Goal: Manage account settings

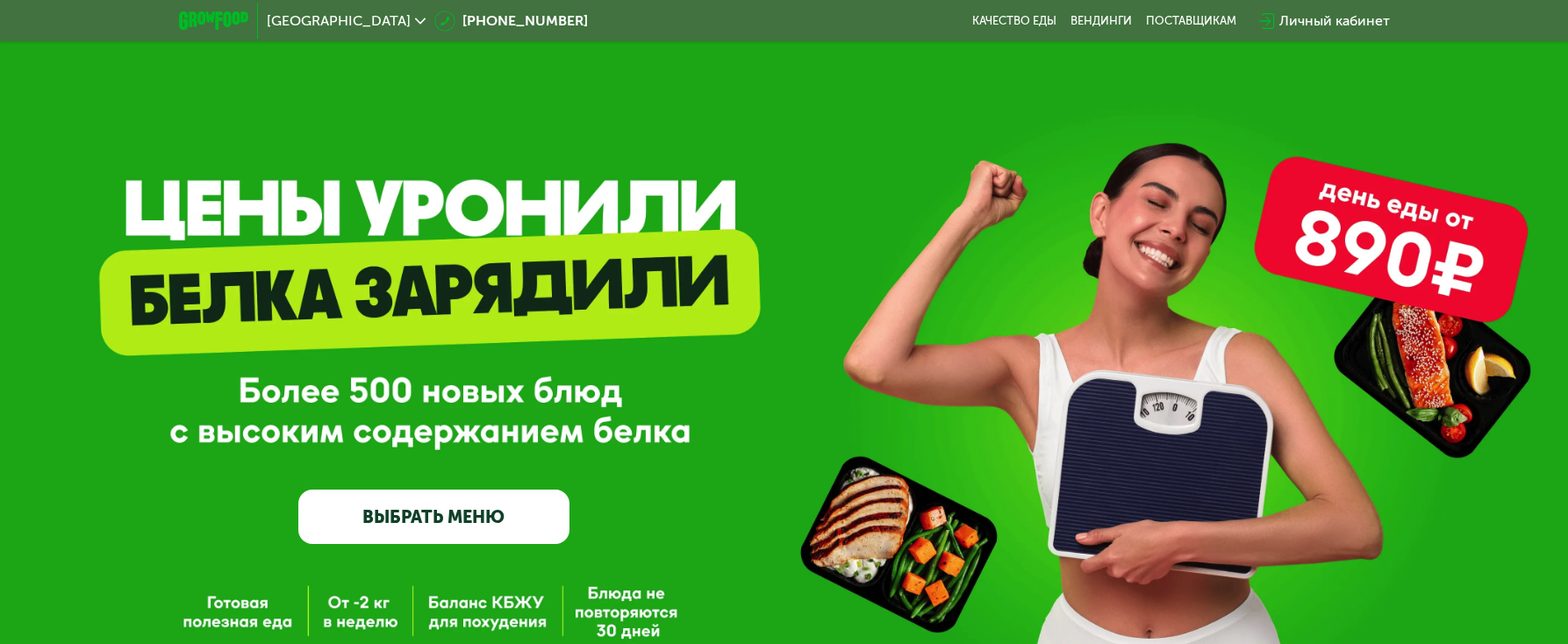
click at [1318, 21] on div "Личный кабинет" at bounding box center [1334, 21] width 110 height 22
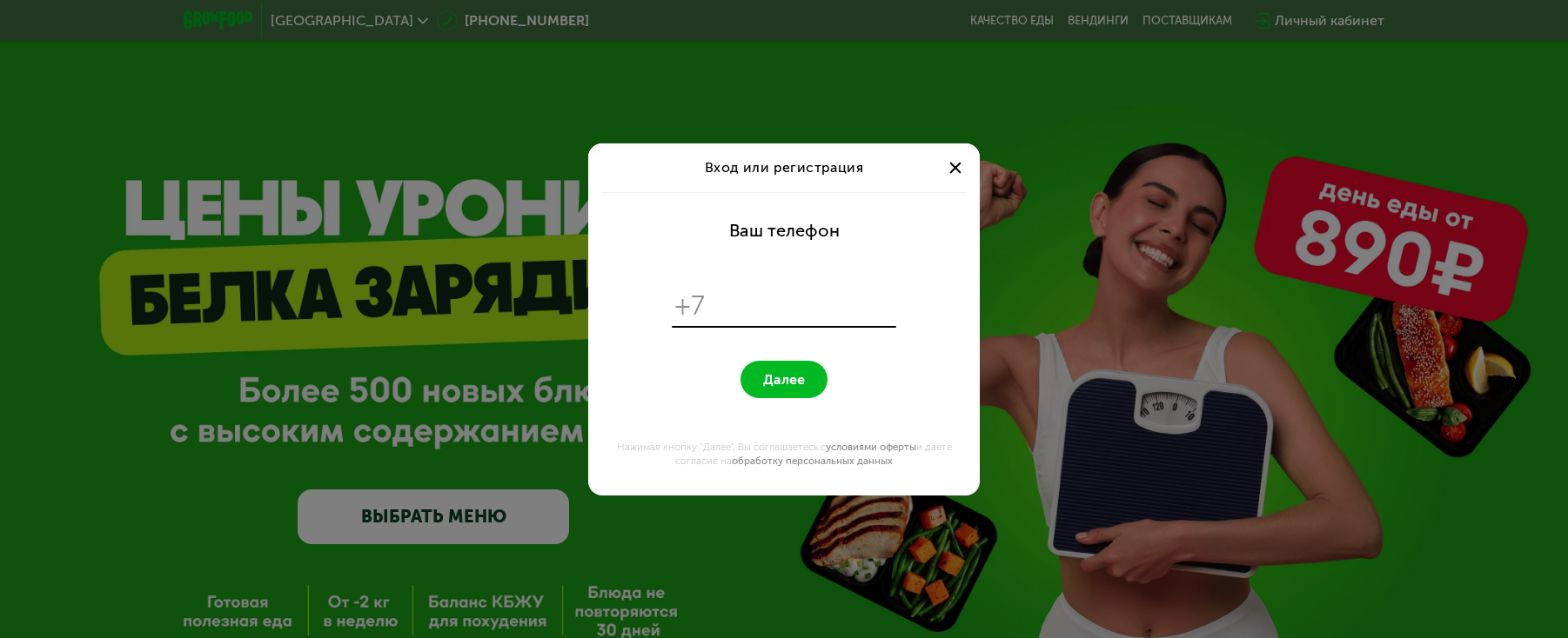
click at [728, 311] on input "tel" at bounding box center [803, 306] width 178 height 33
type input "**********"
drag, startPoint x: 764, startPoint y: 379, endPoint x: 1295, endPoint y: 415, distance: 532.2
click at [776, 381] on span "Далее" at bounding box center [784, 379] width 42 height 17
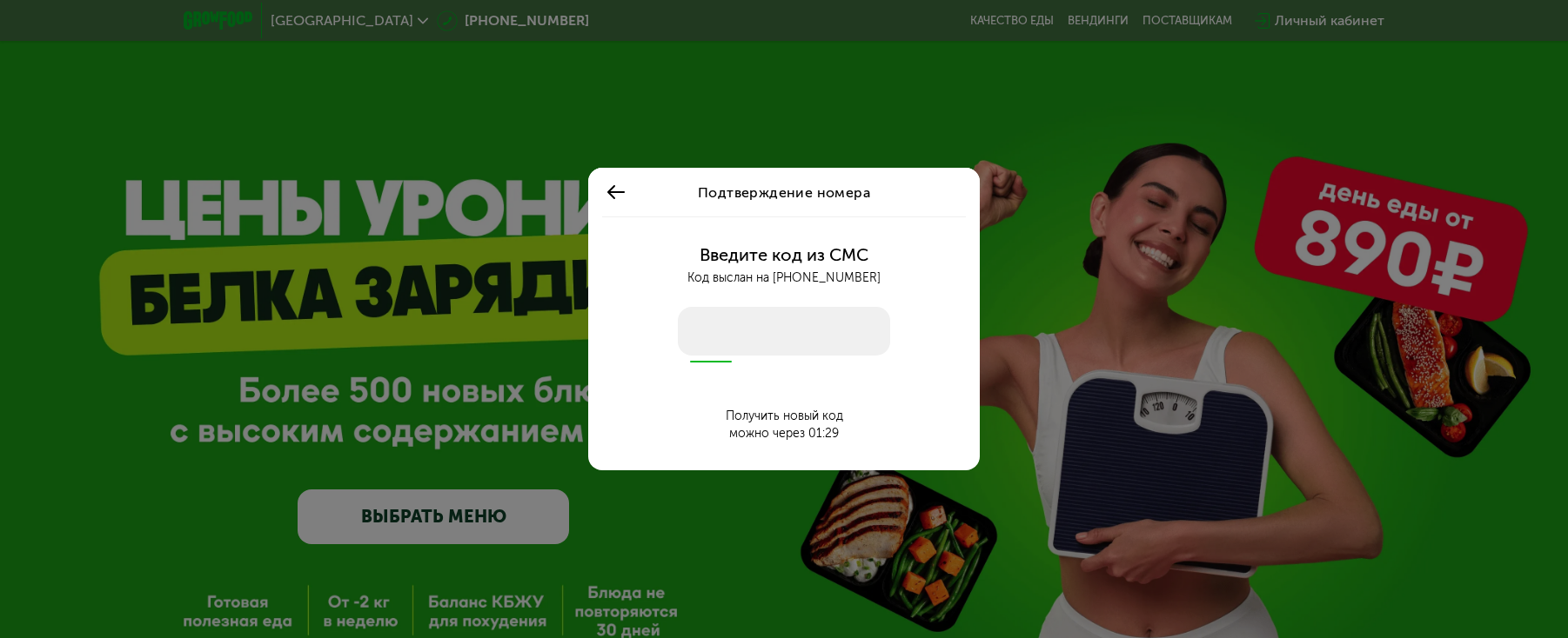
click at [780, 332] on input "number" at bounding box center [784, 331] width 212 height 49
type input "****"
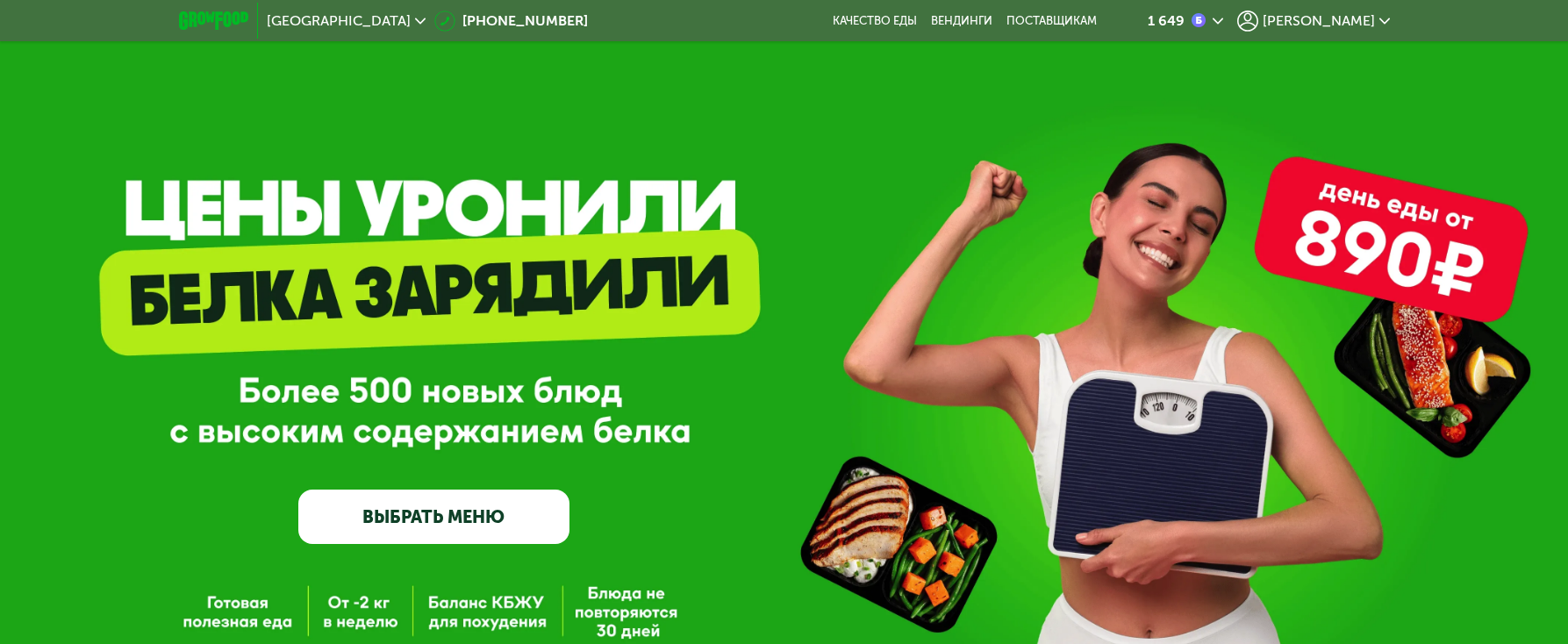
click at [1326, 26] on span "[PERSON_NAME]" at bounding box center [1319, 21] width 112 height 14
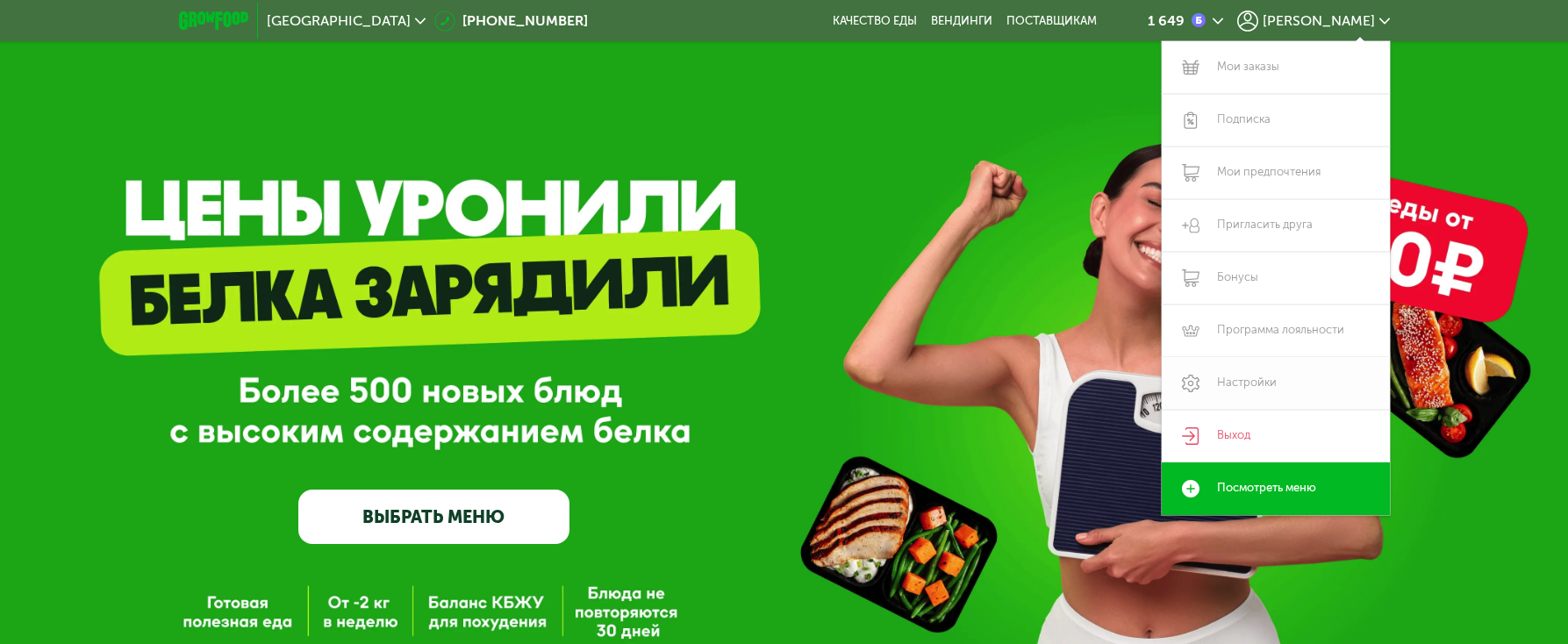
click at [1249, 390] on link "Настройки" at bounding box center [1276, 384] width 228 height 52
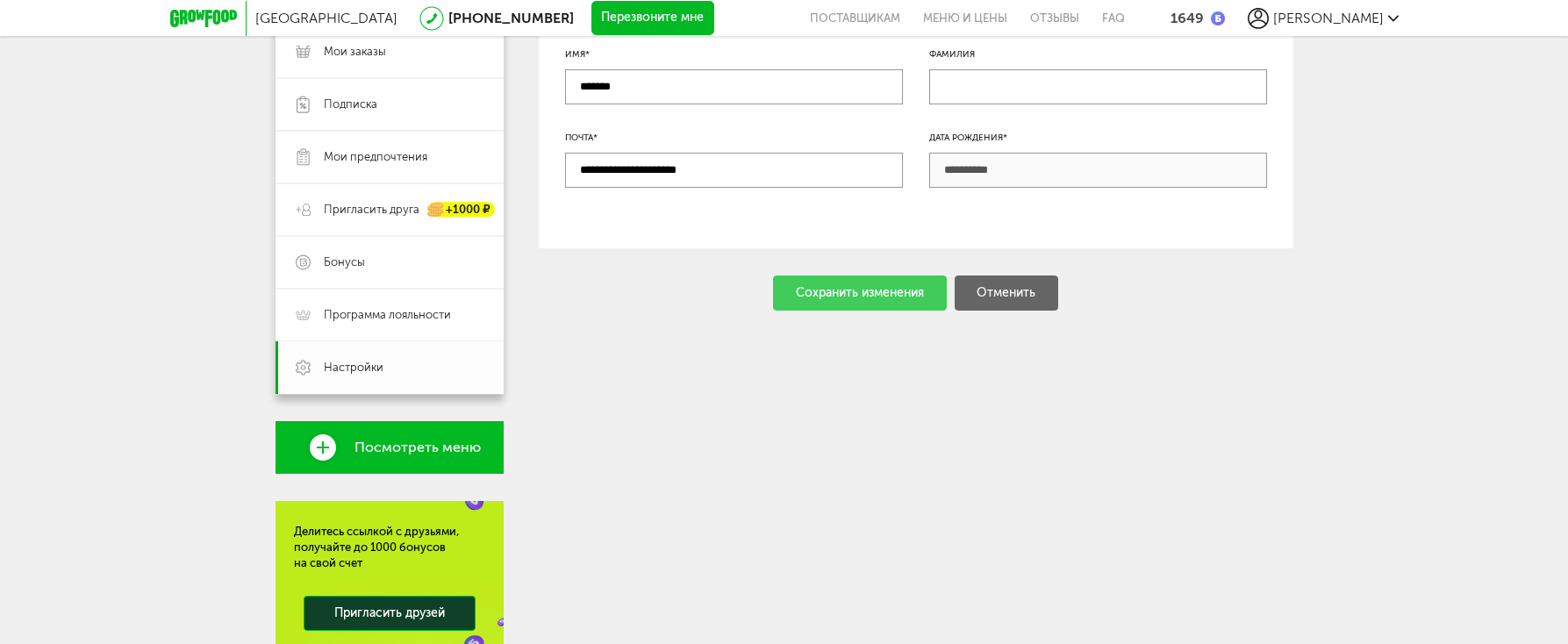
scroll to position [351, 0]
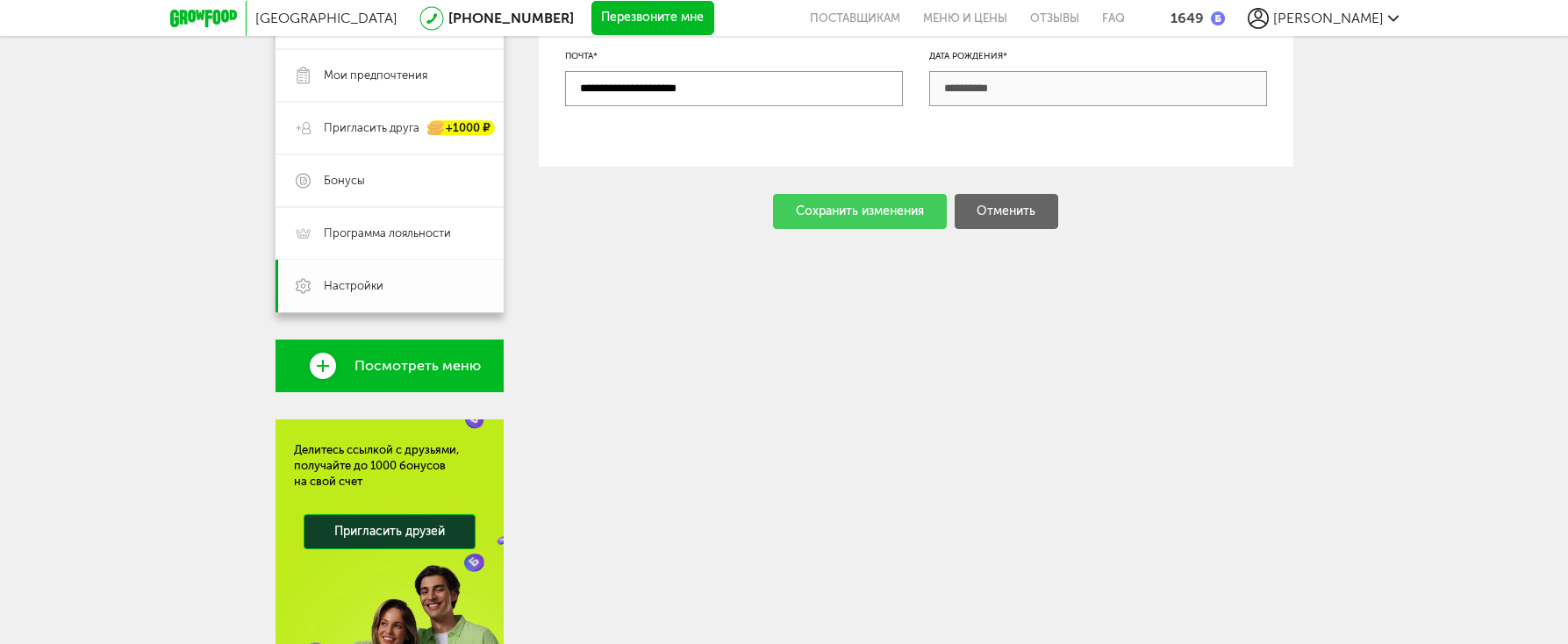
click at [329, 293] on span "Настройки" at bounding box center [354, 285] width 60 height 16
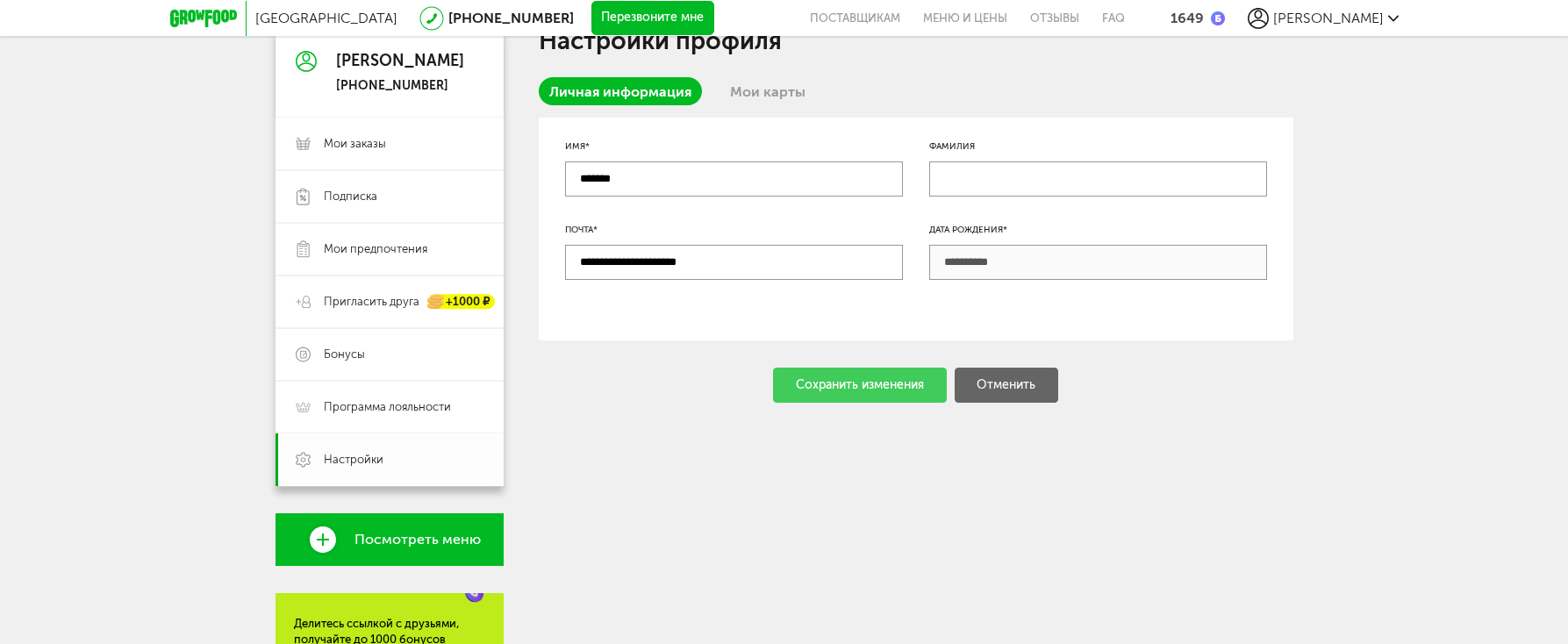
scroll to position [176, 0]
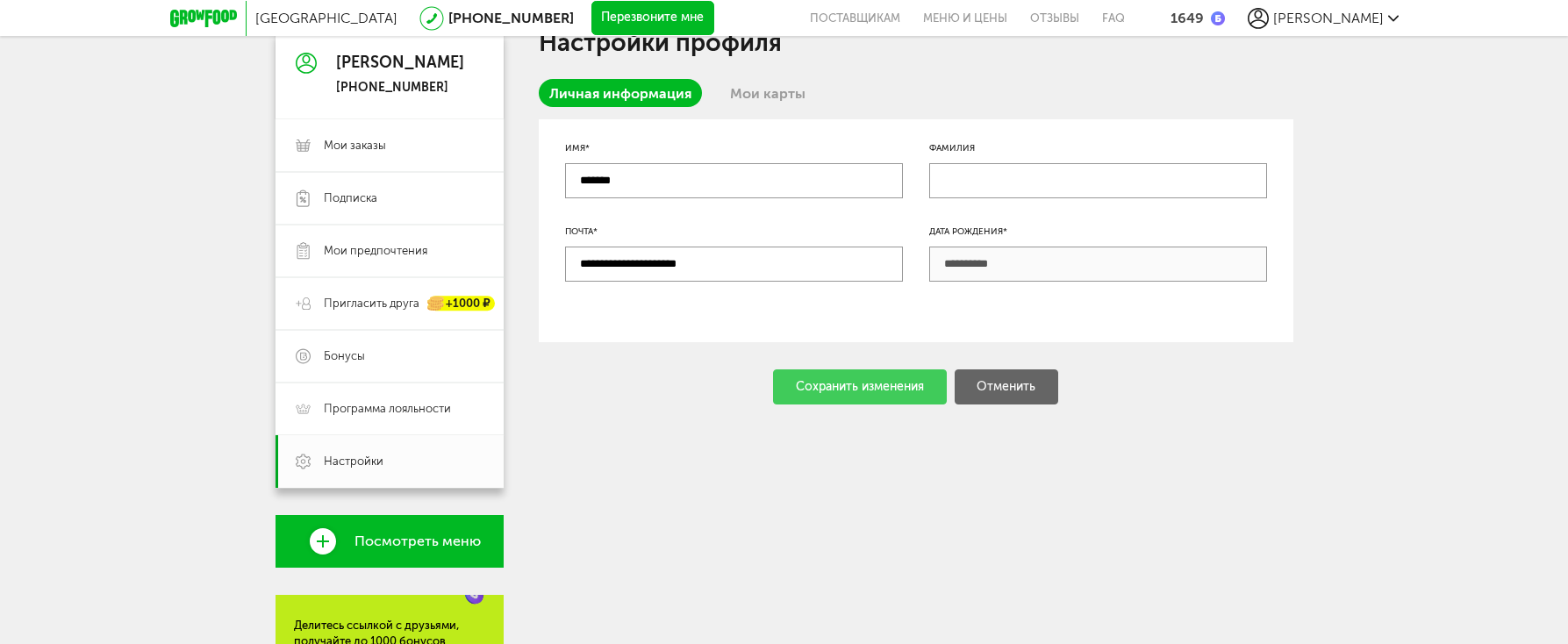
click at [793, 104] on link "Мои карты" at bounding box center [767, 93] width 96 height 28
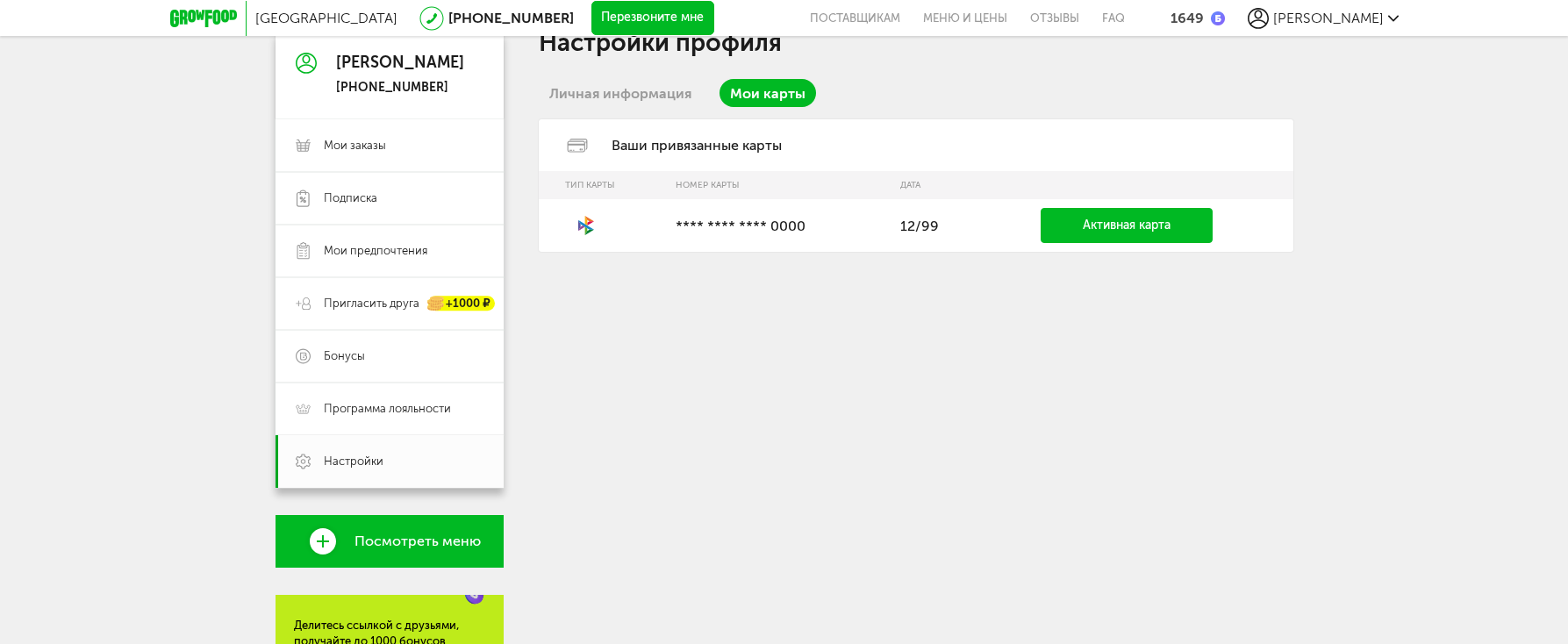
click at [1067, 230] on link "Активная карта" at bounding box center [1126, 226] width 172 height 36
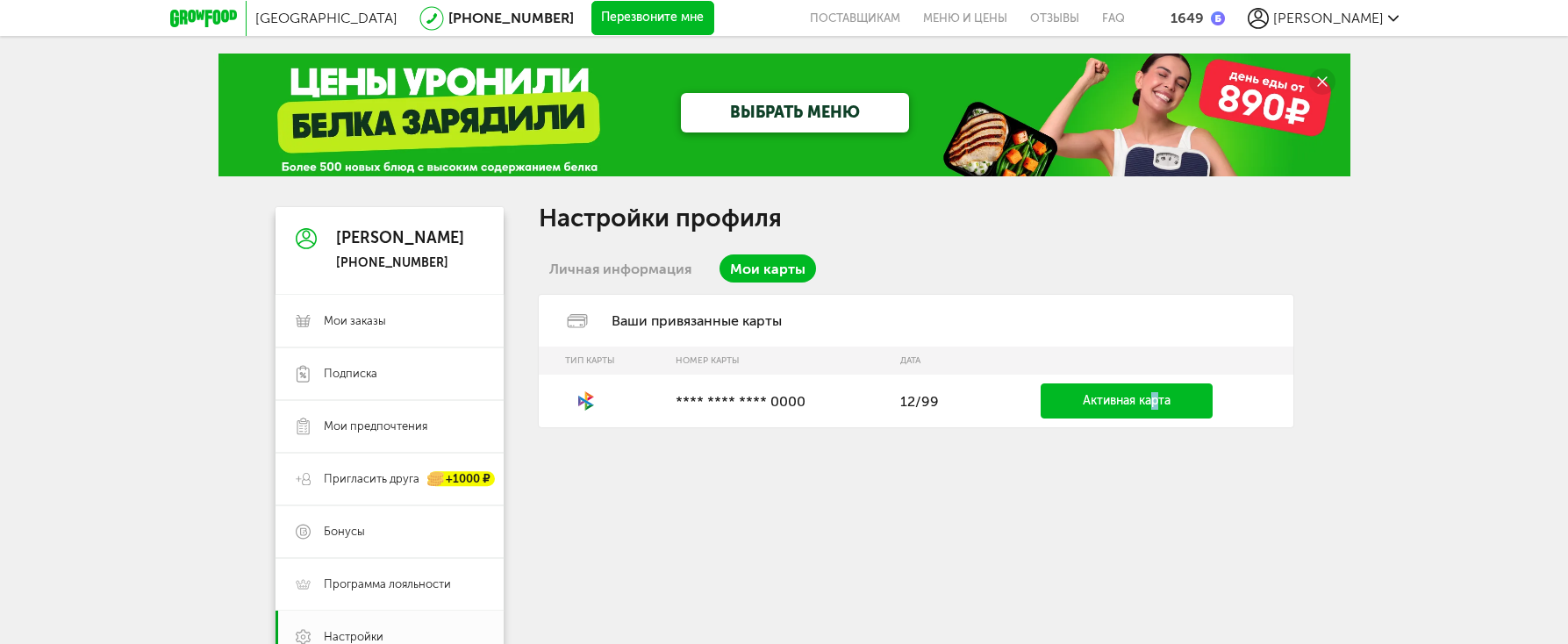
click at [1155, 404] on link "Активная карта" at bounding box center [1126, 402] width 172 height 36
click at [1163, 404] on link "Активная карта" at bounding box center [1126, 402] width 172 height 36
click at [1191, 404] on link "Активная карта" at bounding box center [1126, 402] width 172 height 36
click at [655, 272] on link "Личная информация" at bounding box center [620, 269] width 163 height 28
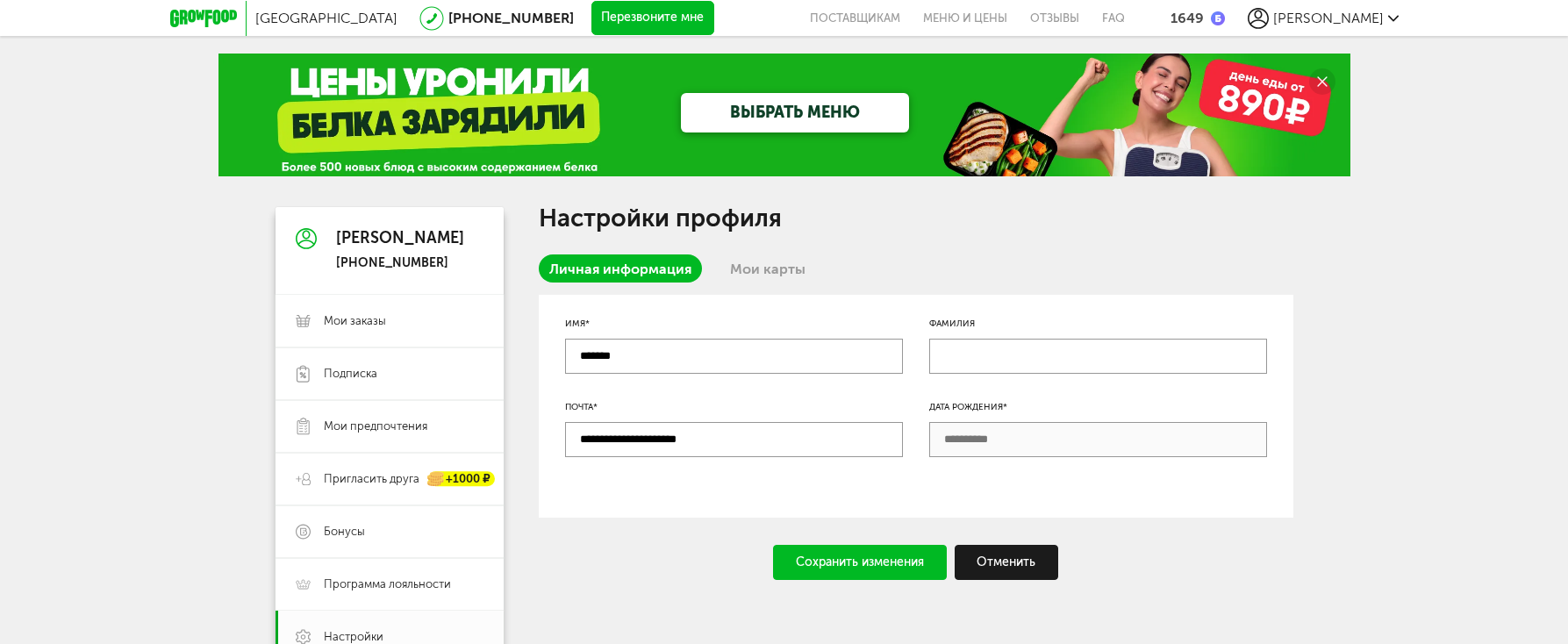
click at [754, 266] on link "Мои карты" at bounding box center [767, 269] width 96 height 28
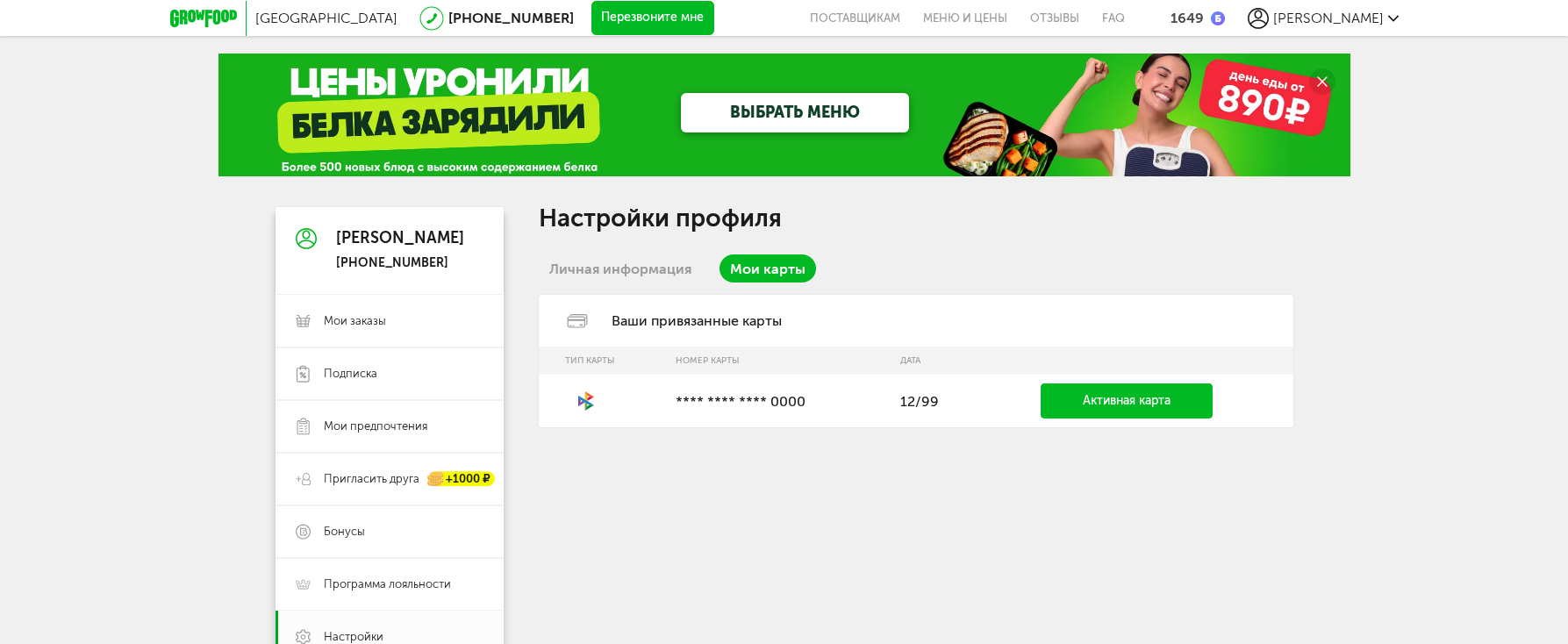
click at [865, 386] on td "**** **** **** 0000" at bounding box center [779, 401] width 225 height 52
click at [754, 400] on p "**** **** **** 0000" at bounding box center [778, 402] width 207 height 17
click at [601, 402] on icon at bounding box center [586, 401] width 42 height 22
drag, startPoint x: 657, startPoint y: 398, endPoint x: 675, endPoint y: 397, distance: 18.0
click at [670, 398] on tr "**** **** **** 0000 12/99 Активная карта" at bounding box center [916, 401] width 755 height 52
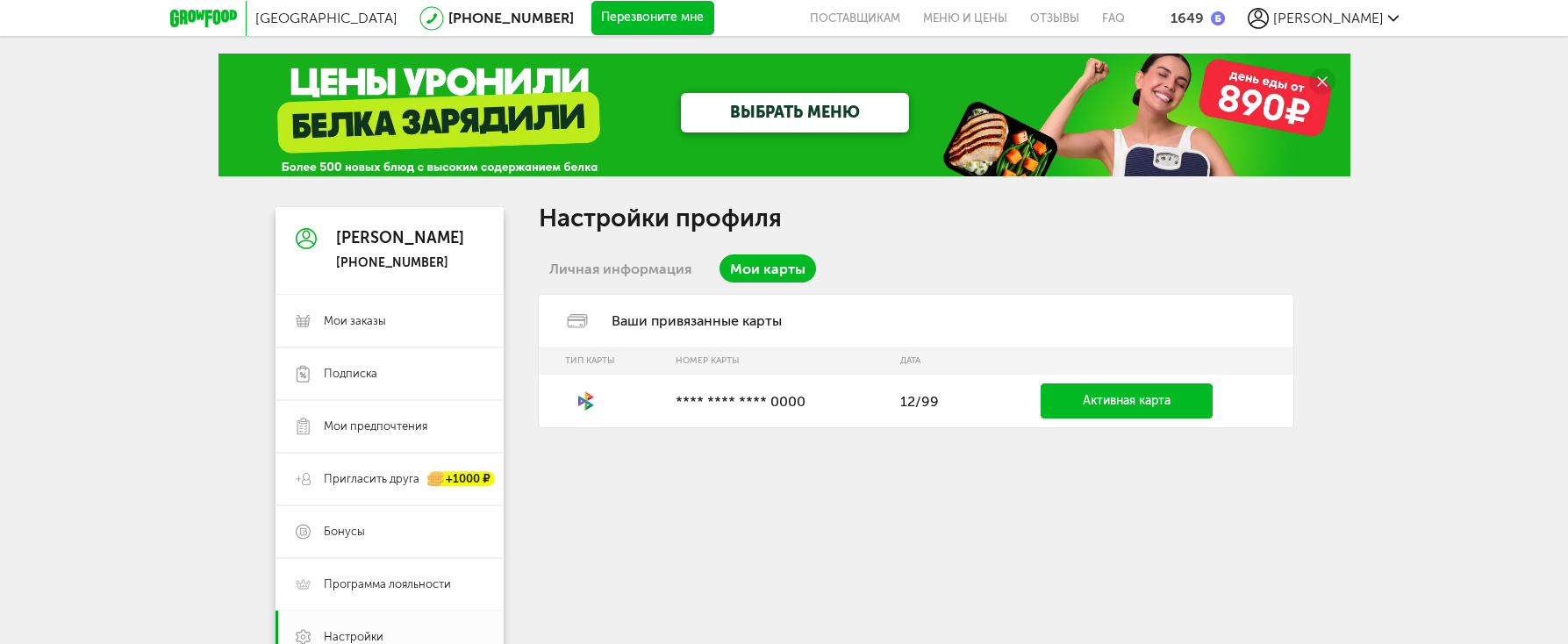
click at [675, 397] on td "**** **** **** 0000" at bounding box center [779, 401] width 225 height 52
drag, startPoint x: 675, startPoint y: 397, endPoint x: 671, endPoint y: 329, distance: 68.1
click at [671, 329] on div "Ваши привязанные карты" at bounding box center [916, 320] width 755 height 51
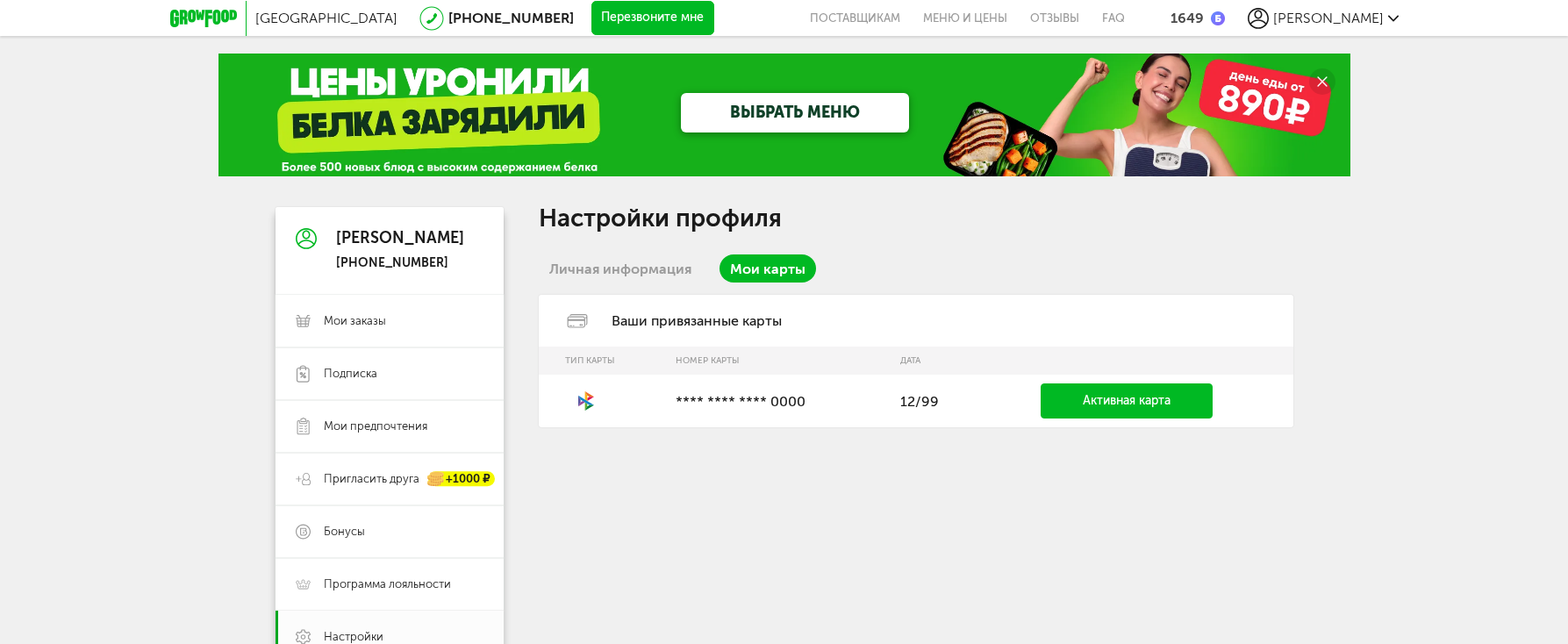
click at [660, 321] on div "Ваши привязанные карты" at bounding box center [916, 320] width 755 height 51
click at [640, 272] on link "Личная информация" at bounding box center [620, 269] width 163 height 28
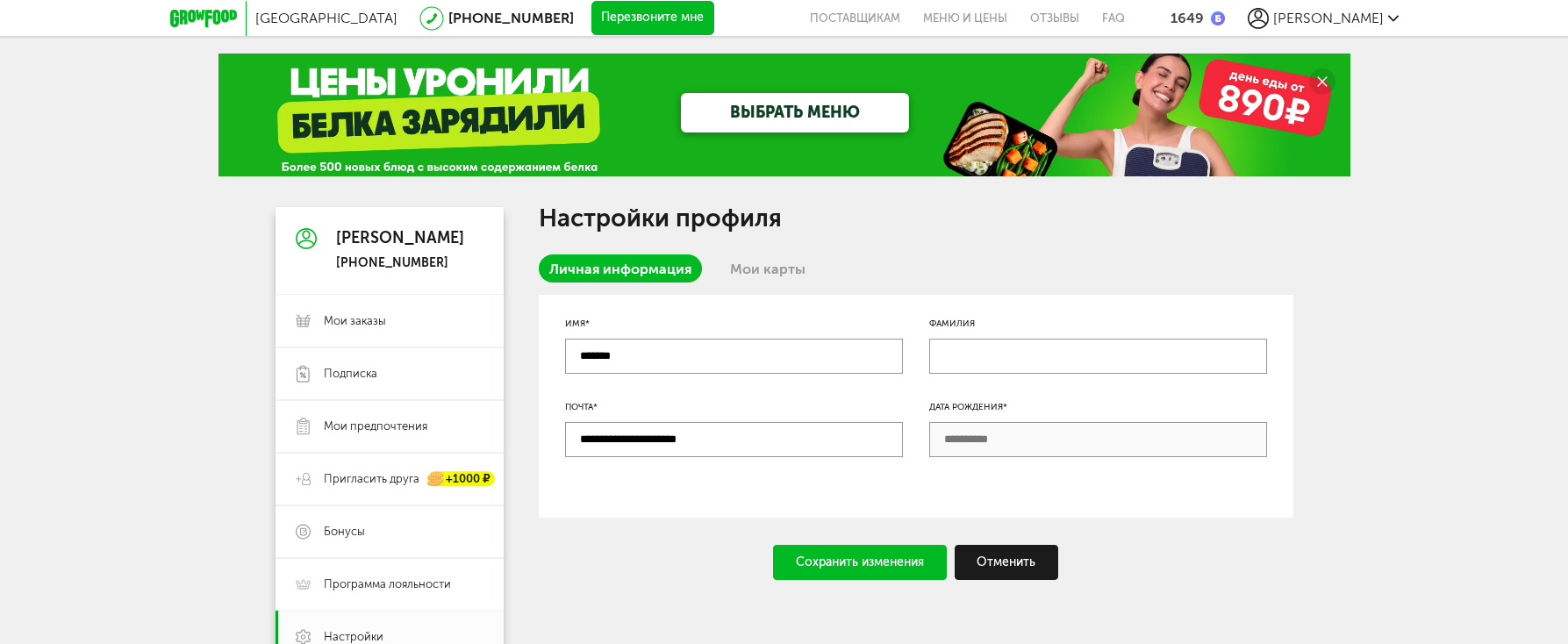
click at [789, 272] on link "Мои карты" at bounding box center [767, 269] width 96 height 28
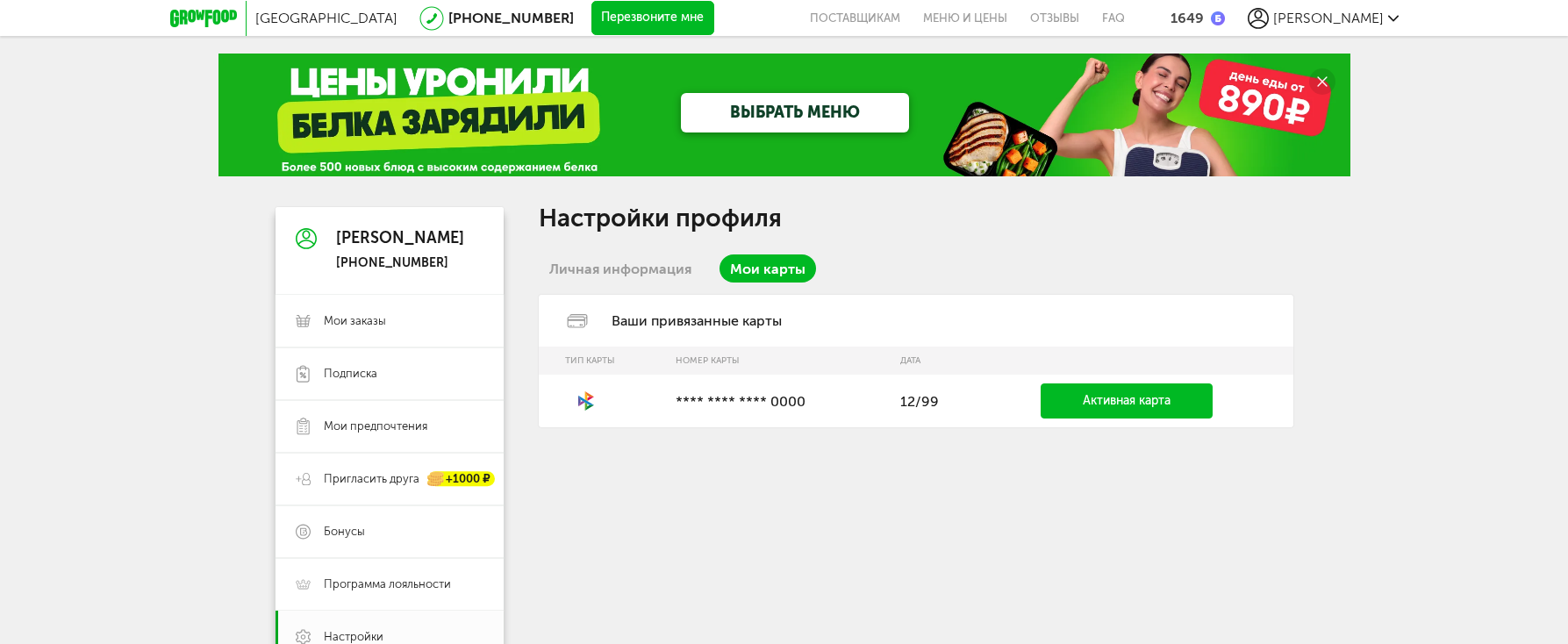
click at [1102, 402] on link "Активная карта" at bounding box center [1126, 402] width 172 height 36
click at [1153, 396] on link "Активная карта" at bounding box center [1126, 402] width 172 height 36
click at [384, 321] on span "Мои заказы" at bounding box center [355, 321] width 63 height 16
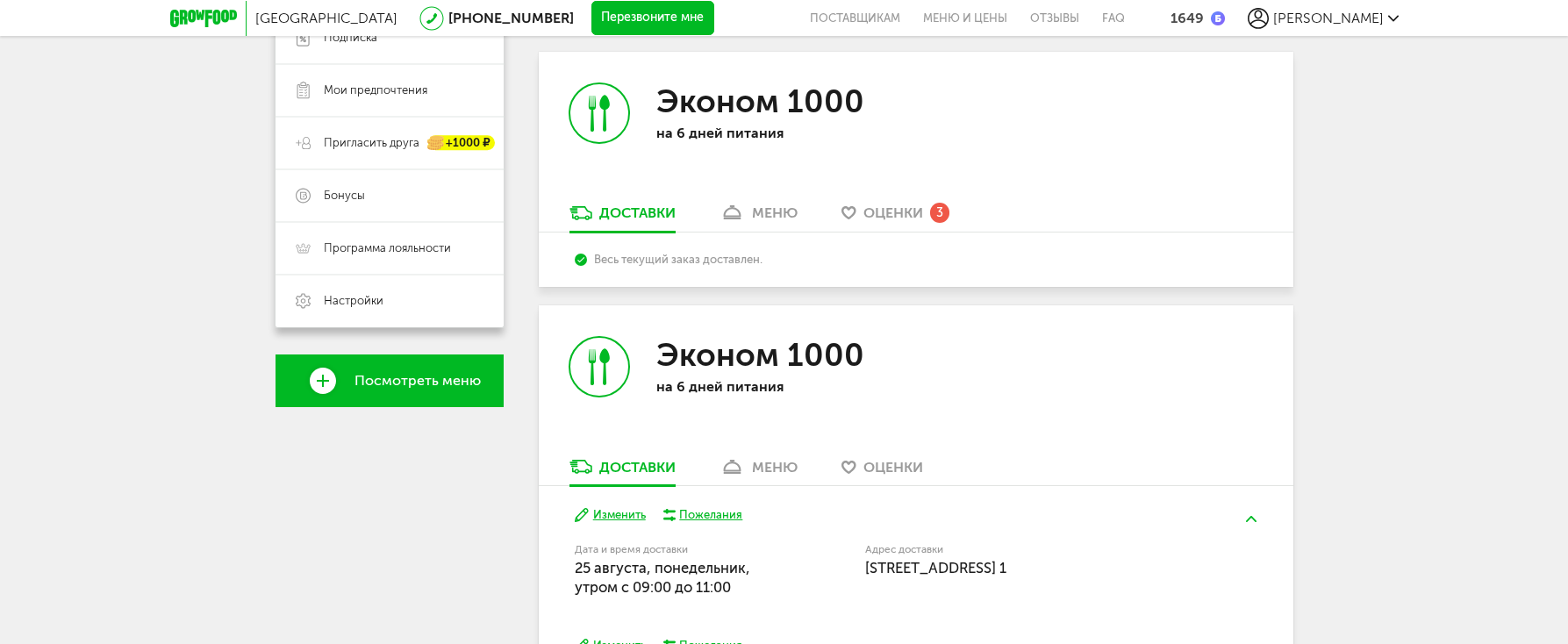
scroll to position [263, 0]
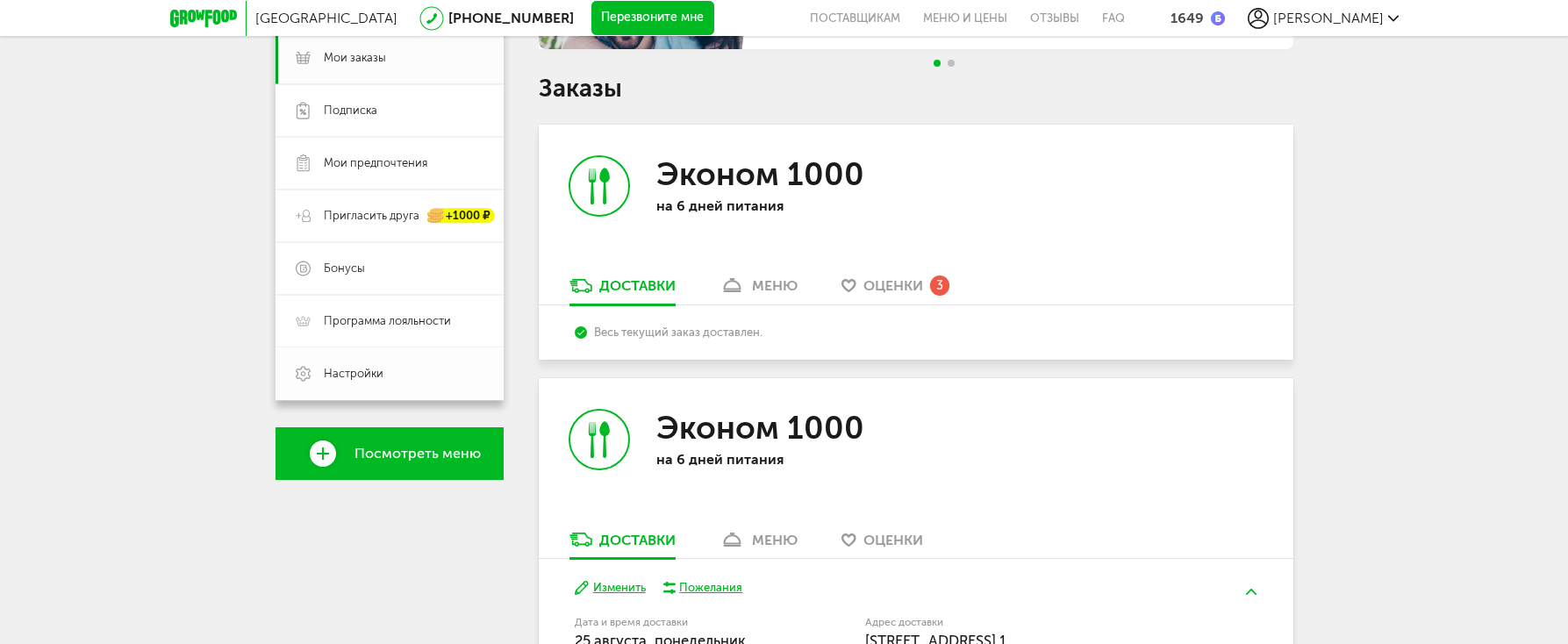
click at [340, 366] on span "Настройки" at bounding box center [354, 373] width 60 height 16
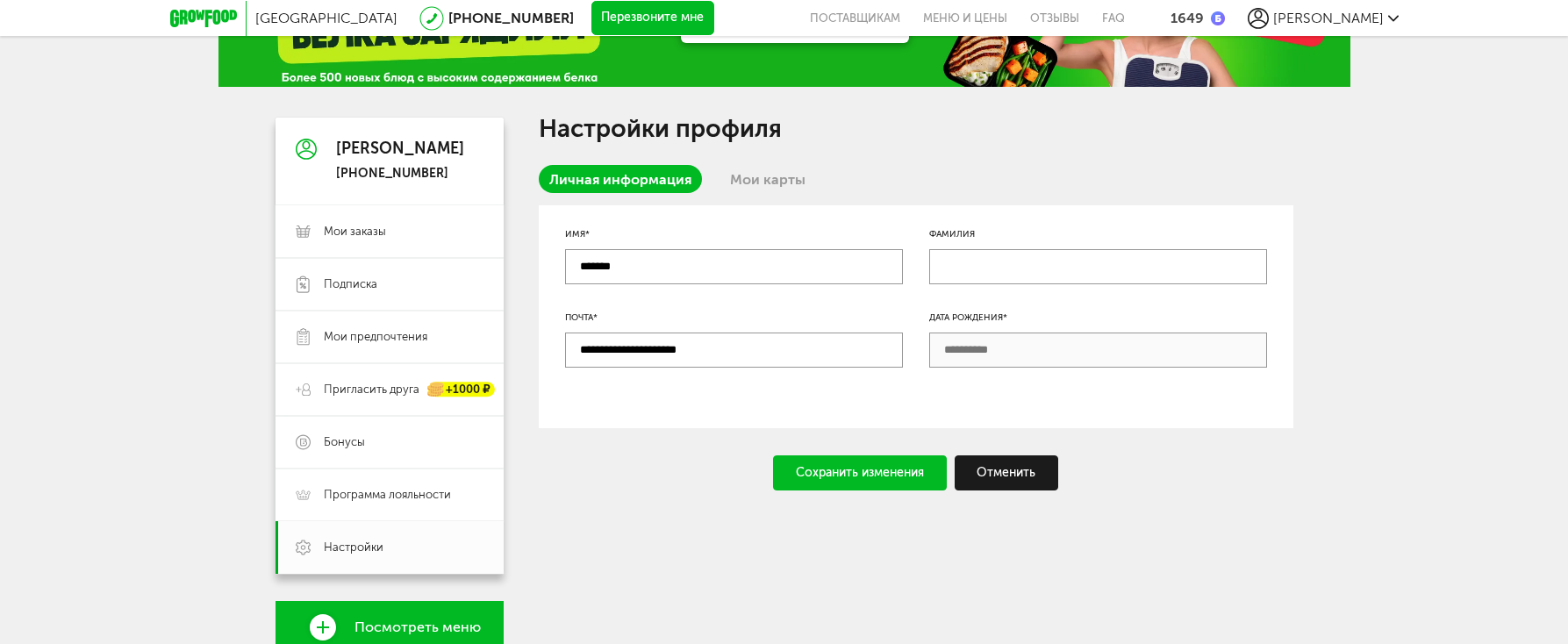
scroll to position [88, 0]
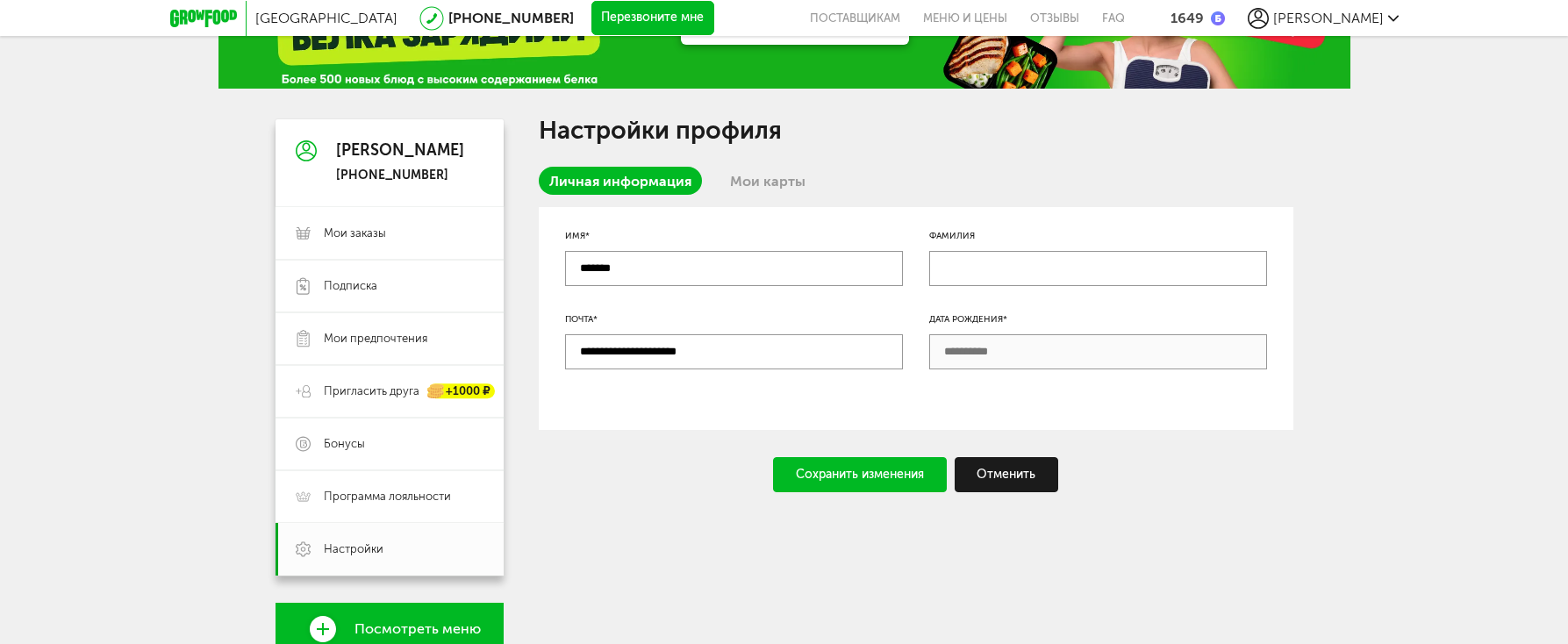
click at [774, 188] on link "Мои карты" at bounding box center [767, 181] width 96 height 28
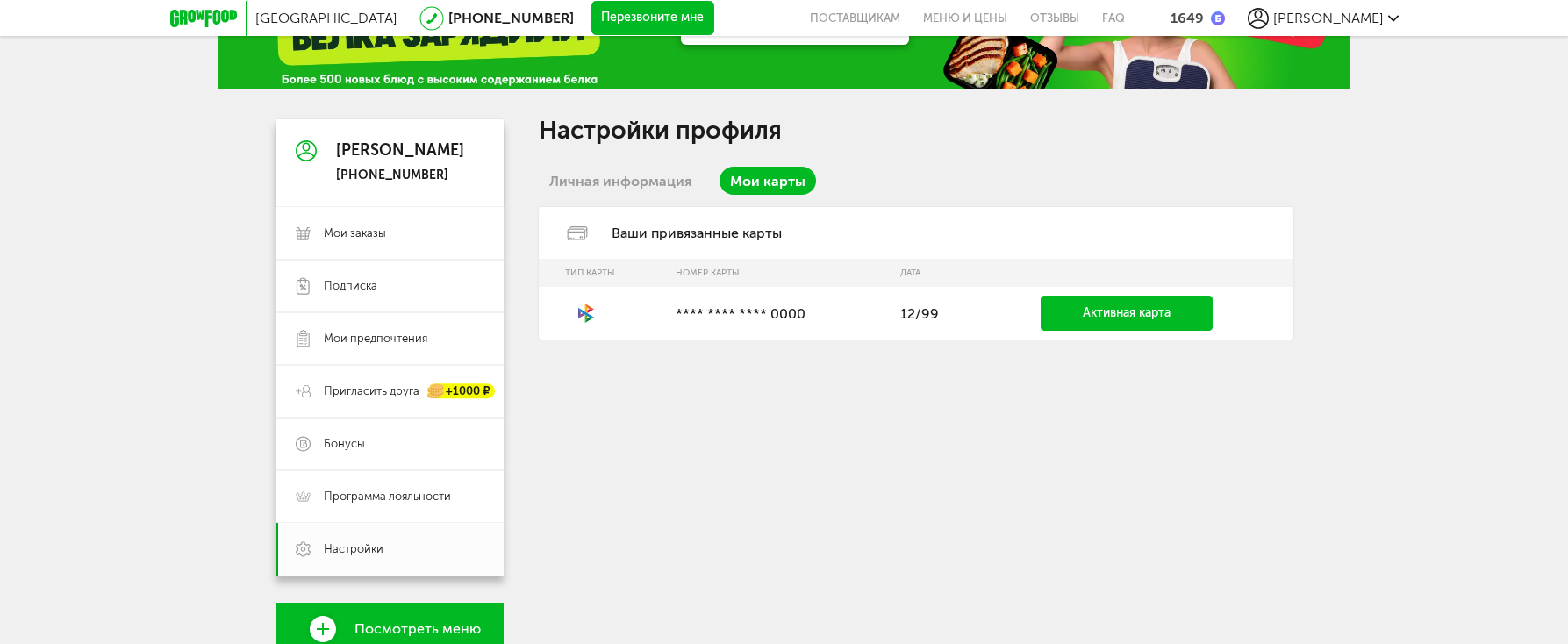
click at [1115, 318] on link "Активная карта" at bounding box center [1126, 314] width 172 height 36
click at [1116, 318] on link "Активная карта" at bounding box center [1126, 314] width 172 height 36
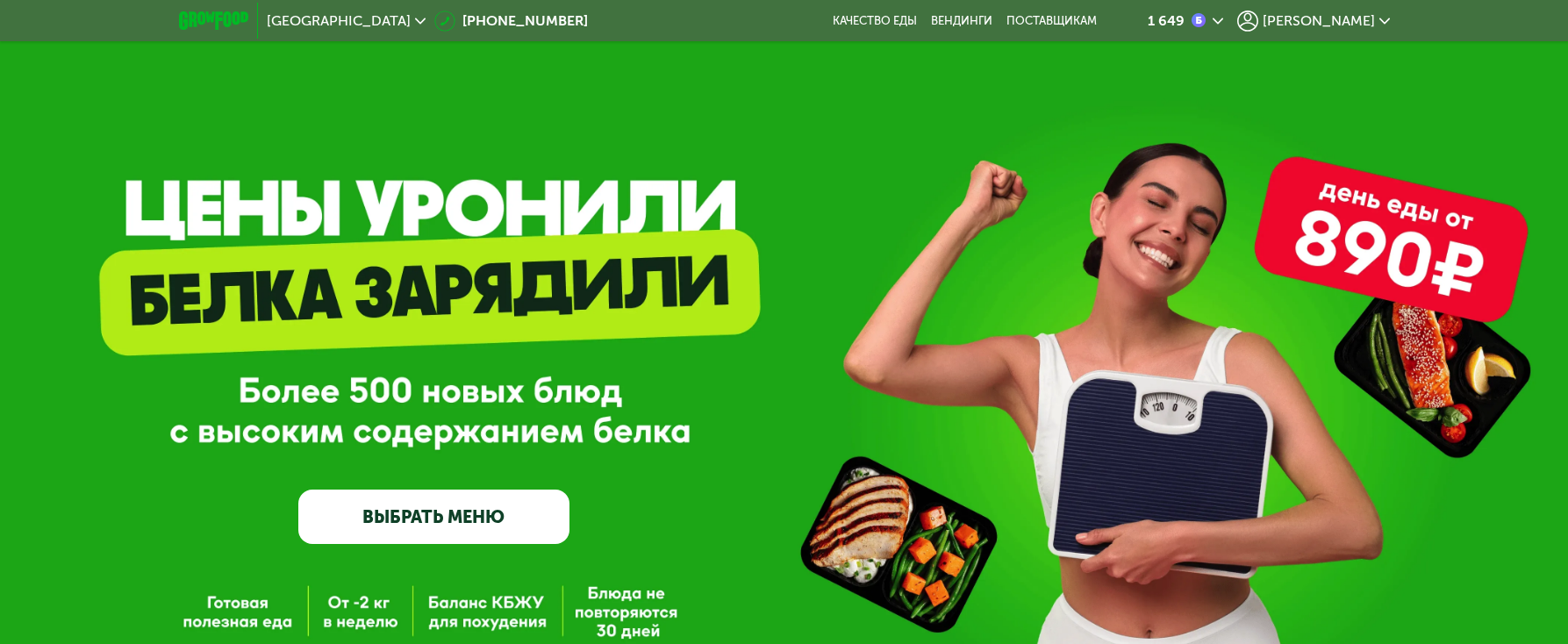
click at [1355, 22] on span "[PERSON_NAME]" at bounding box center [1319, 21] width 112 height 14
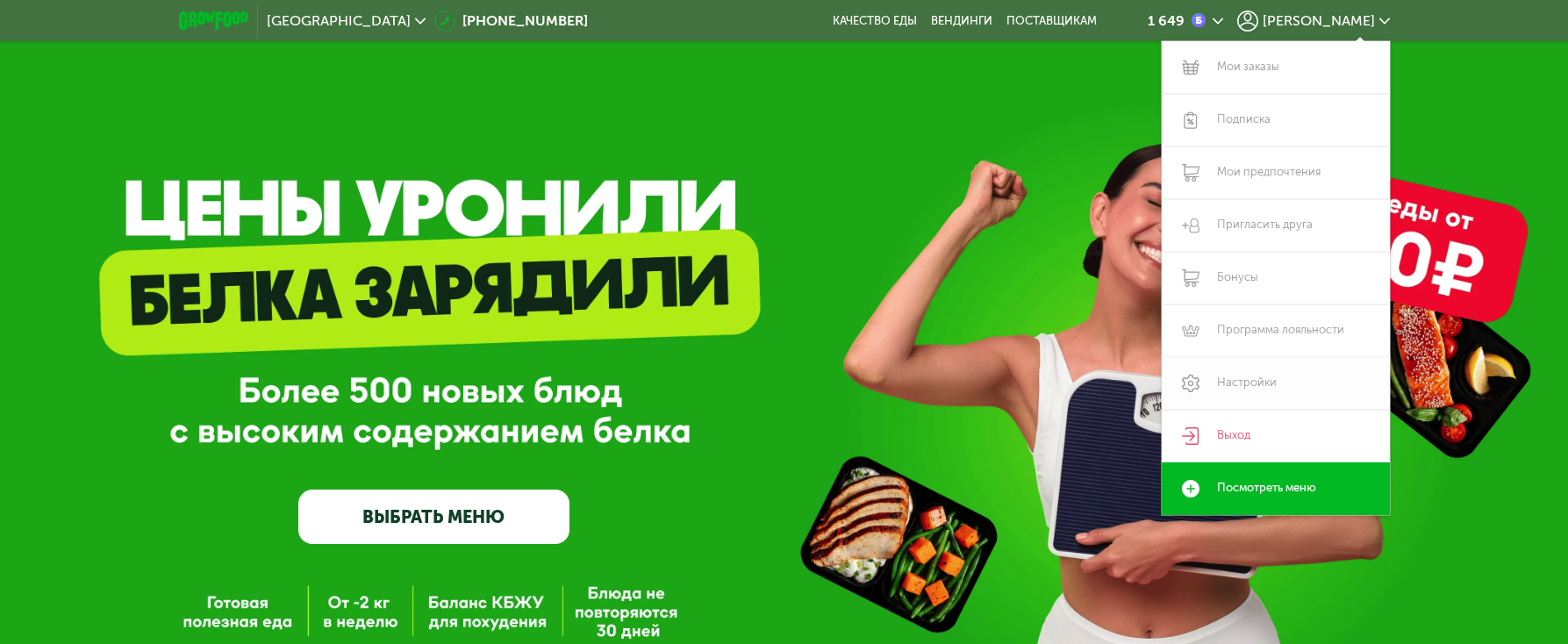
click at [1239, 377] on link "Настройки" at bounding box center [1276, 384] width 228 height 52
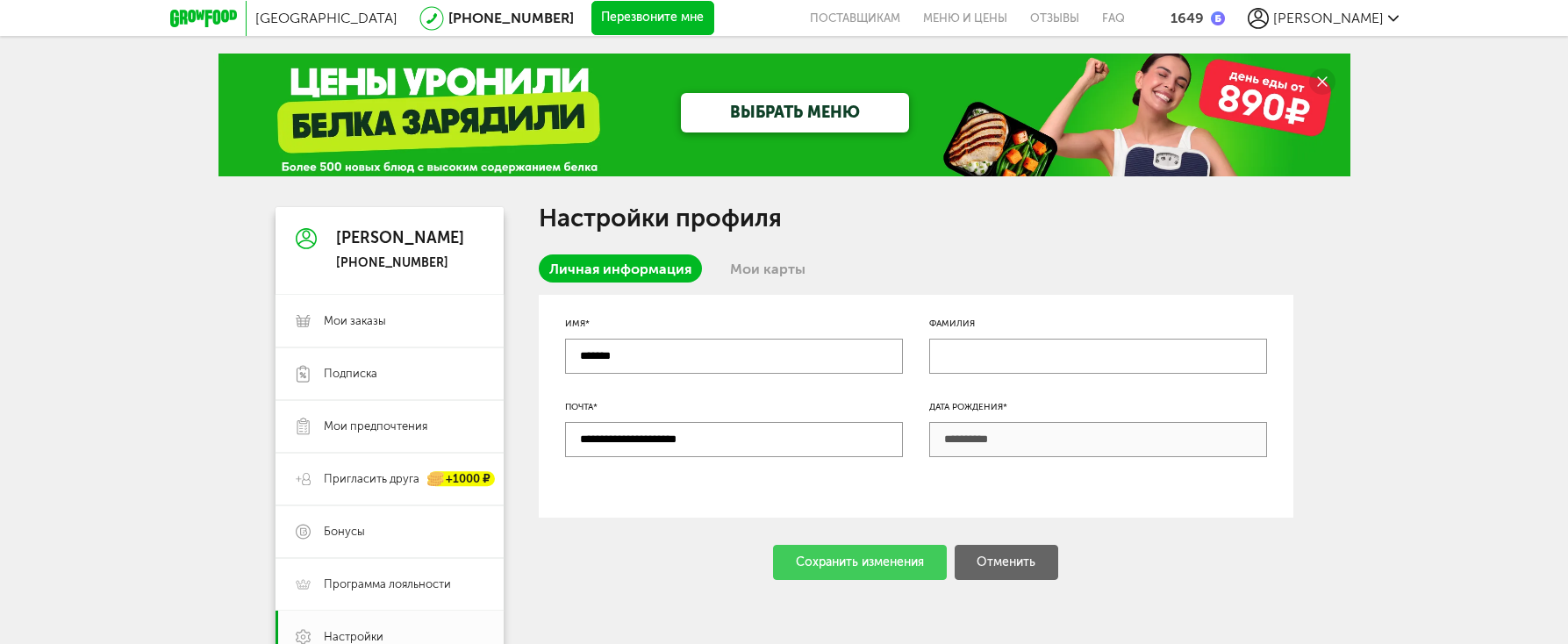
click at [752, 266] on link "Мои карты" at bounding box center [767, 269] width 96 height 28
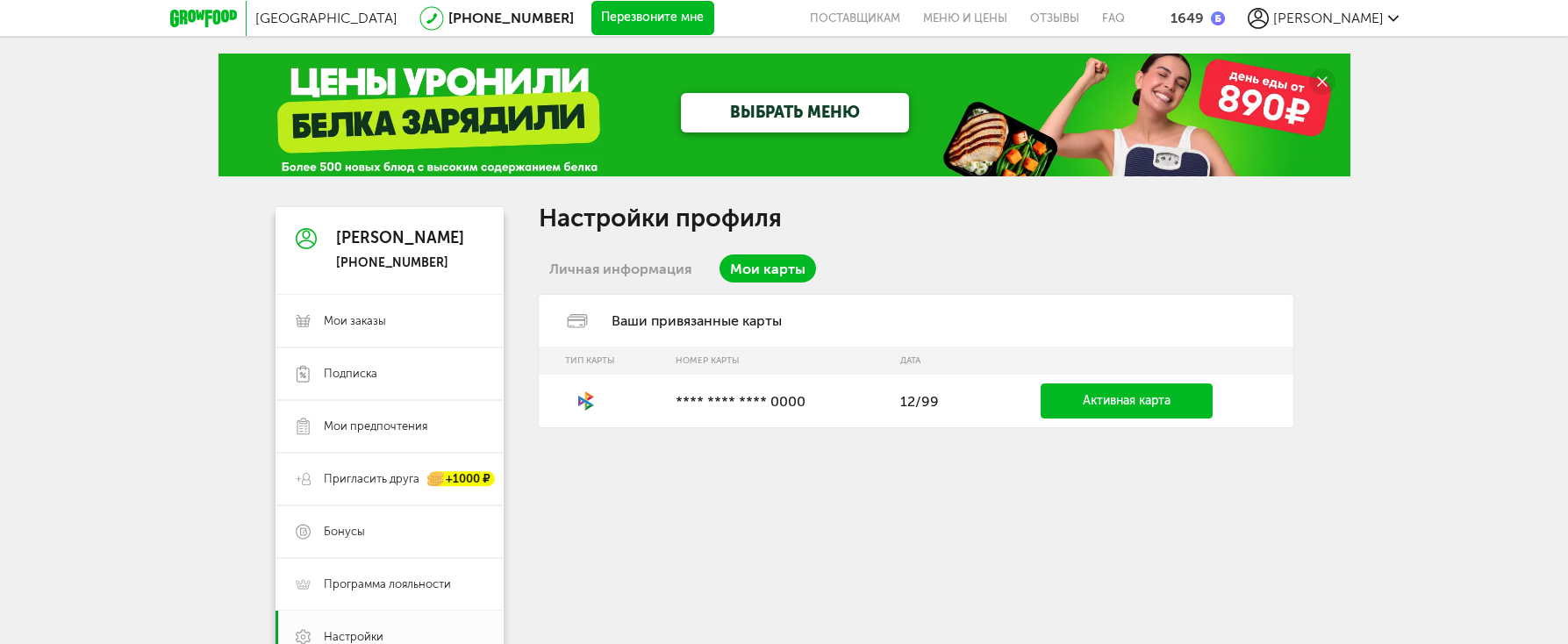
click at [1098, 412] on link "Активная карта" at bounding box center [1126, 402] width 172 height 36
click at [809, 400] on p "**** **** **** 0000" at bounding box center [778, 402] width 207 height 17
click at [750, 426] on td "**** **** **** 0000" at bounding box center [779, 401] width 225 height 52
click at [657, 558] on div "Настройки профиля Личная информация Мои карты Ваши привязанные карты Тип карты …" at bounding box center [916, 638] width 755 height 864
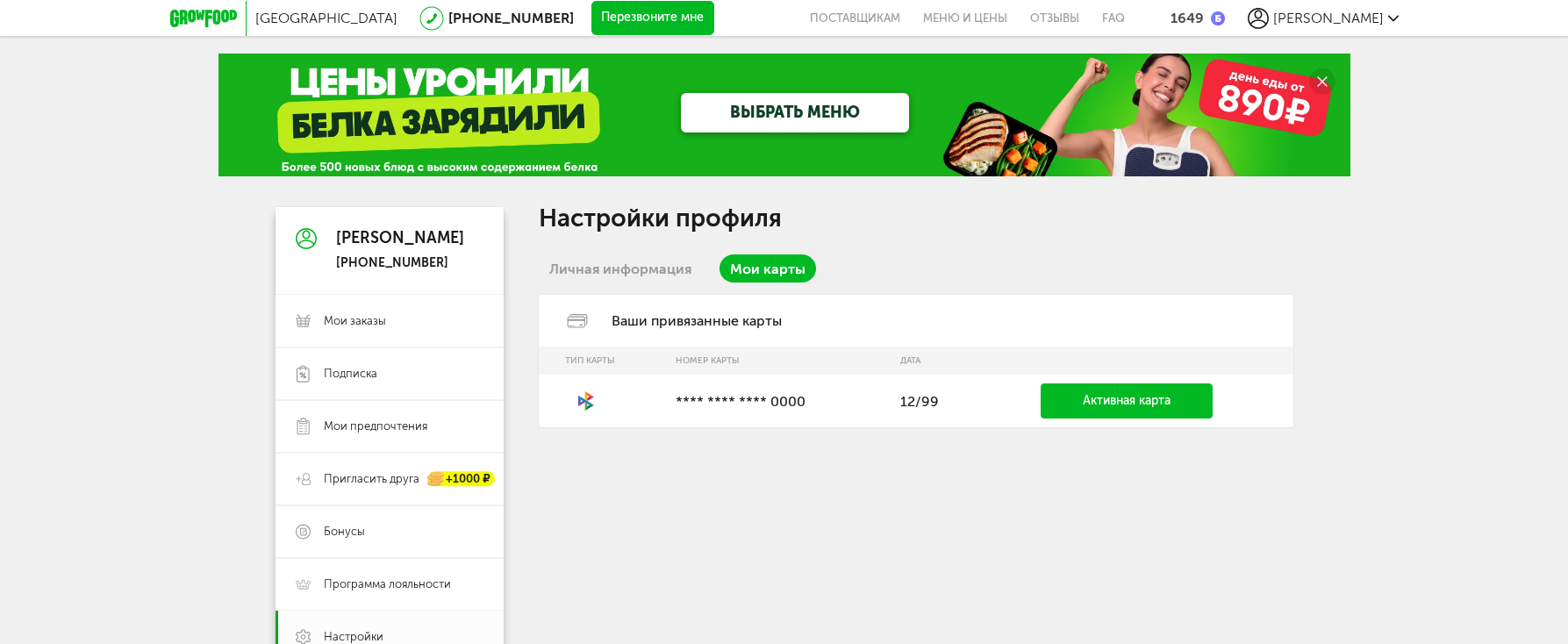
click at [782, 413] on td "**** **** **** 0000" at bounding box center [779, 401] width 225 height 52
click at [927, 411] on td "12/99" at bounding box center [935, 401] width 86 height 52
click at [832, 410] on td "**** **** **** 0000" at bounding box center [779, 401] width 225 height 52
click at [930, 410] on td "12/99" at bounding box center [935, 401] width 86 height 52
click at [931, 404] on td "12/99" at bounding box center [935, 401] width 86 height 52
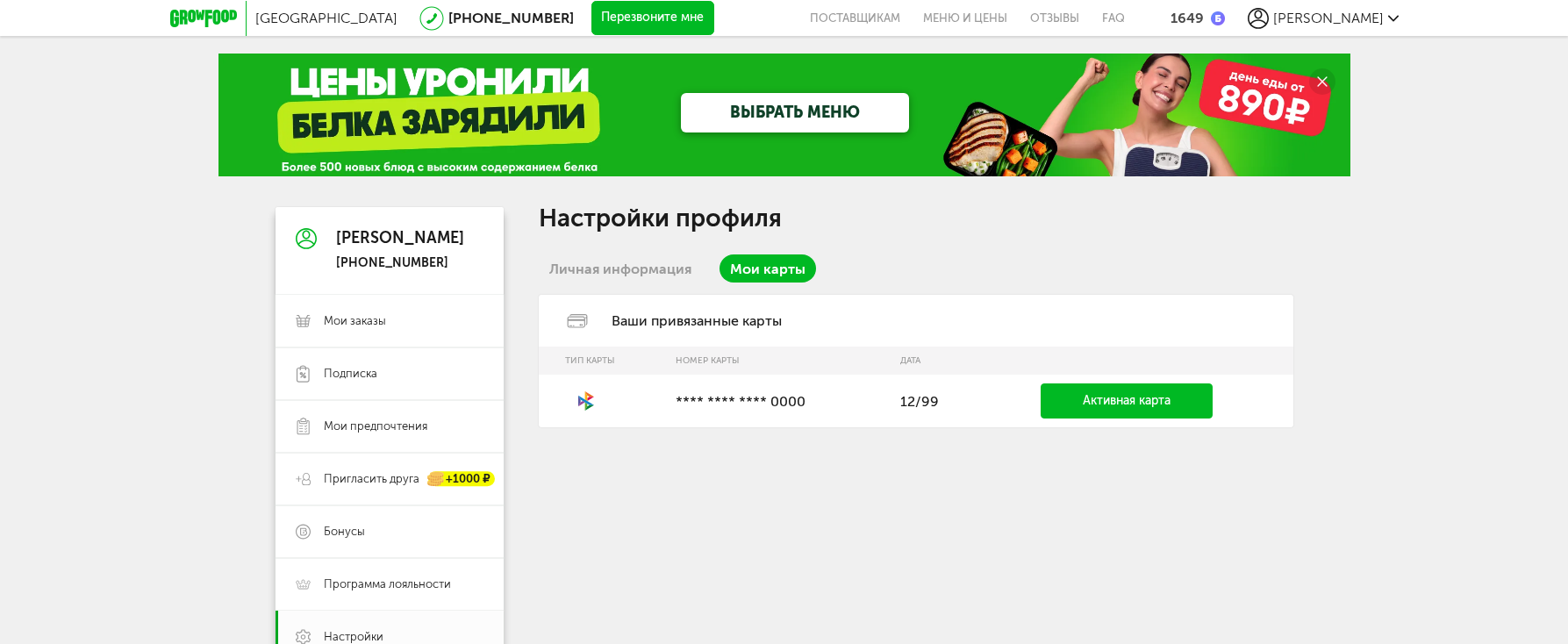
click at [1082, 397] on link "Активная карта" at bounding box center [1126, 402] width 172 height 36
click at [619, 325] on div "Ваши привязанные карты" at bounding box center [916, 320] width 755 height 51
click at [646, 275] on link "Личная информация" at bounding box center [620, 269] width 163 height 28
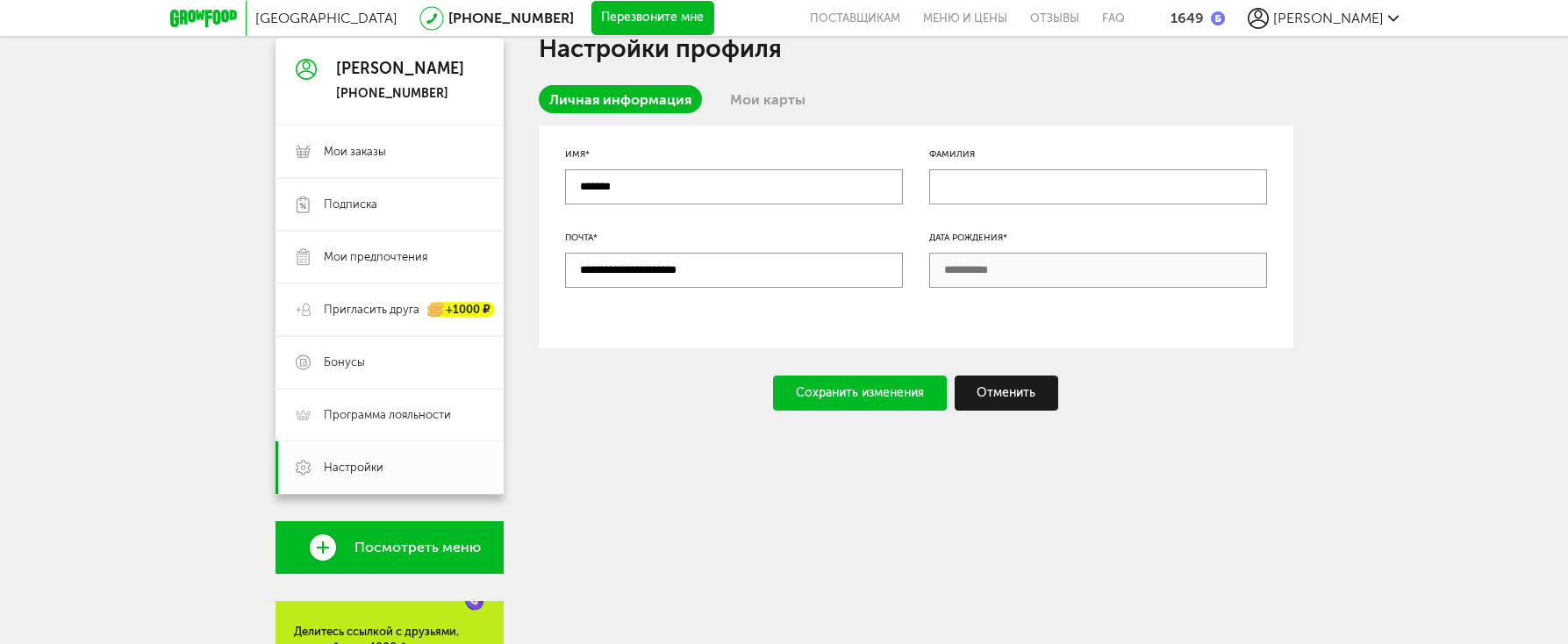
scroll to position [351, 0]
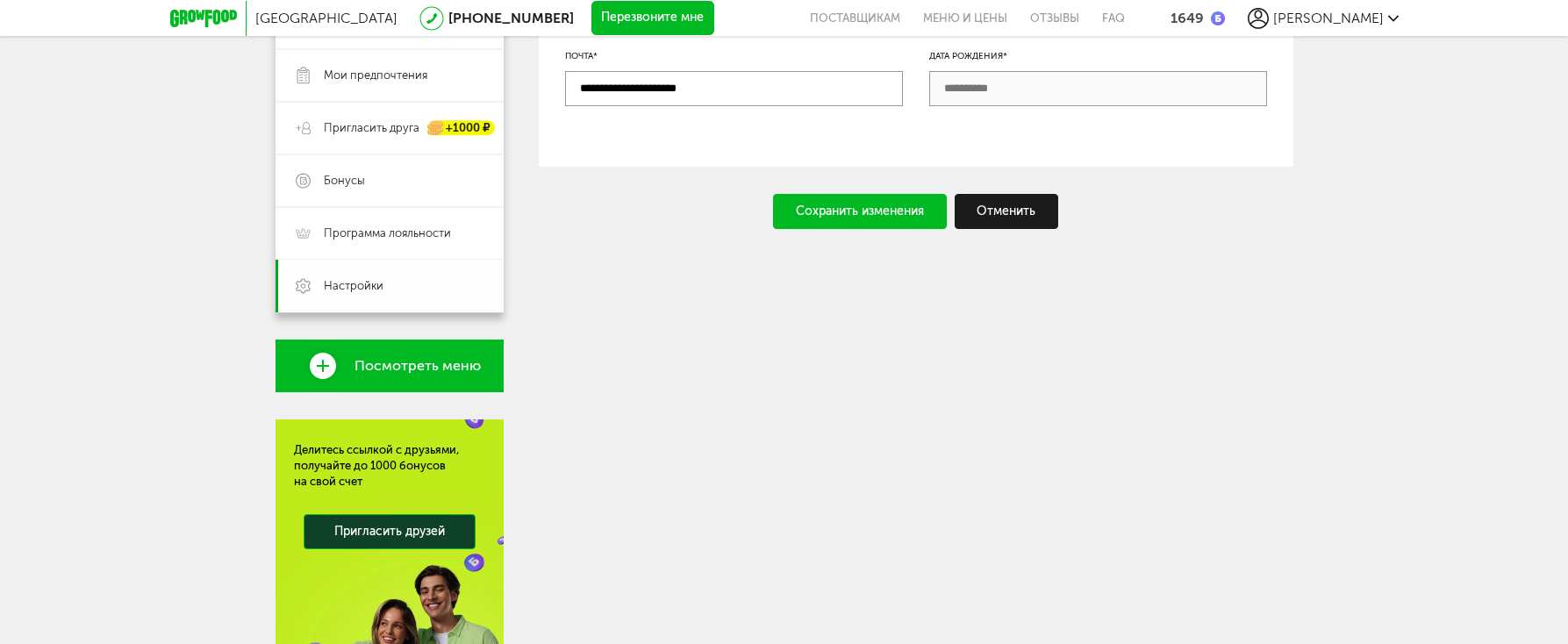
click at [372, 292] on span "Настройки" at bounding box center [354, 285] width 60 height 16
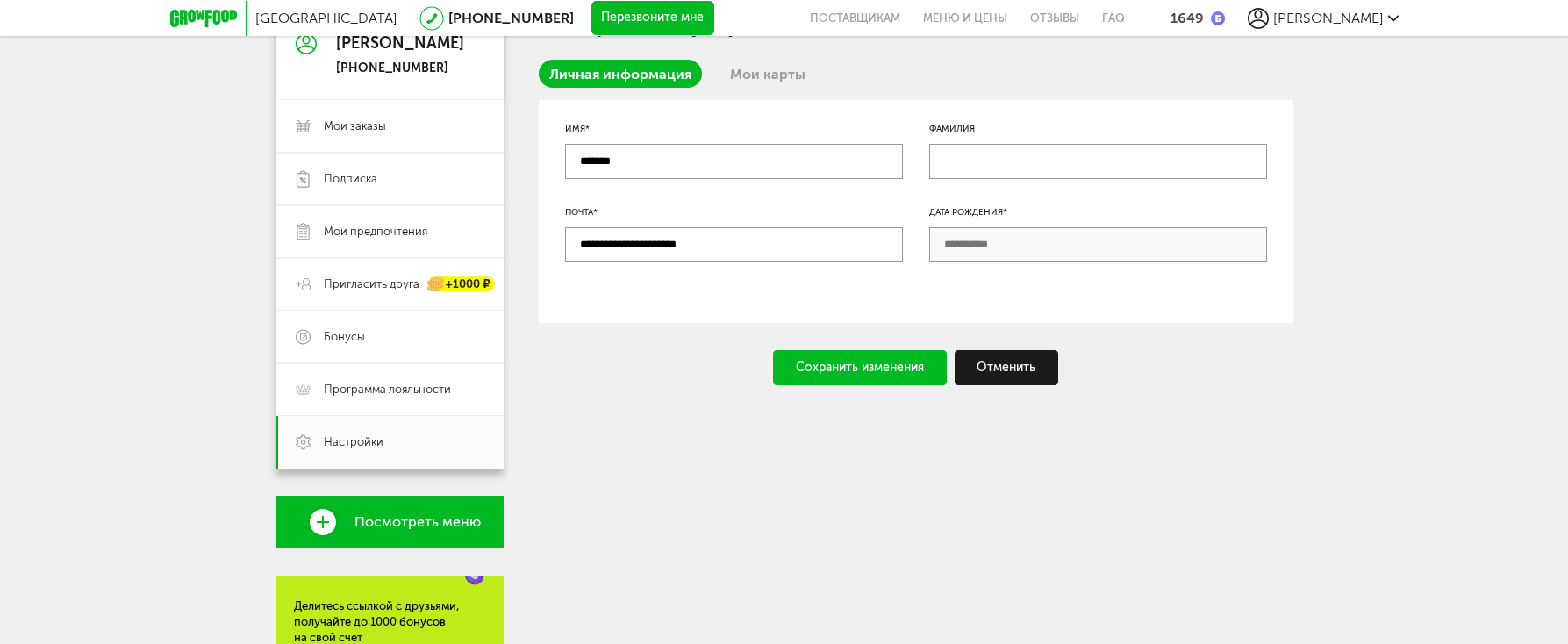
scroll to position [0, 0]
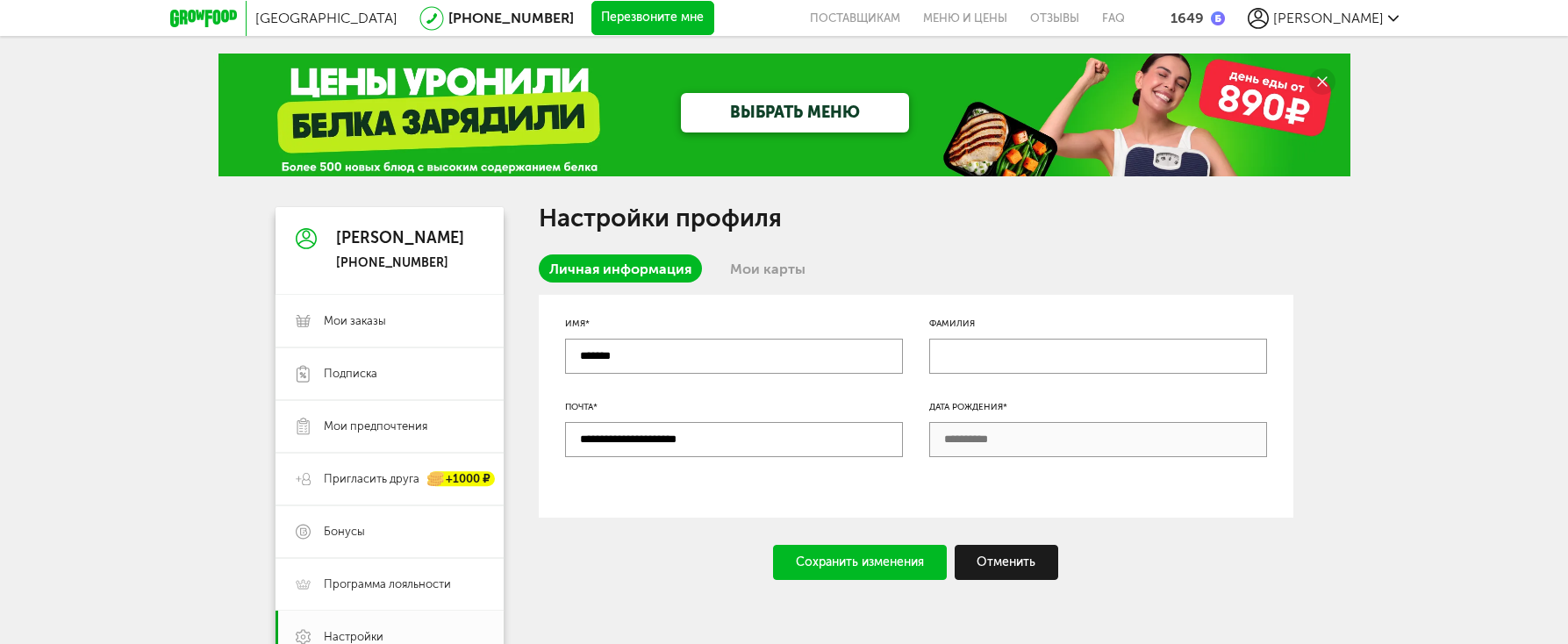
click at [762, 283] on link "Мои карты" at bounding box center [767, 269] width 96 height 28
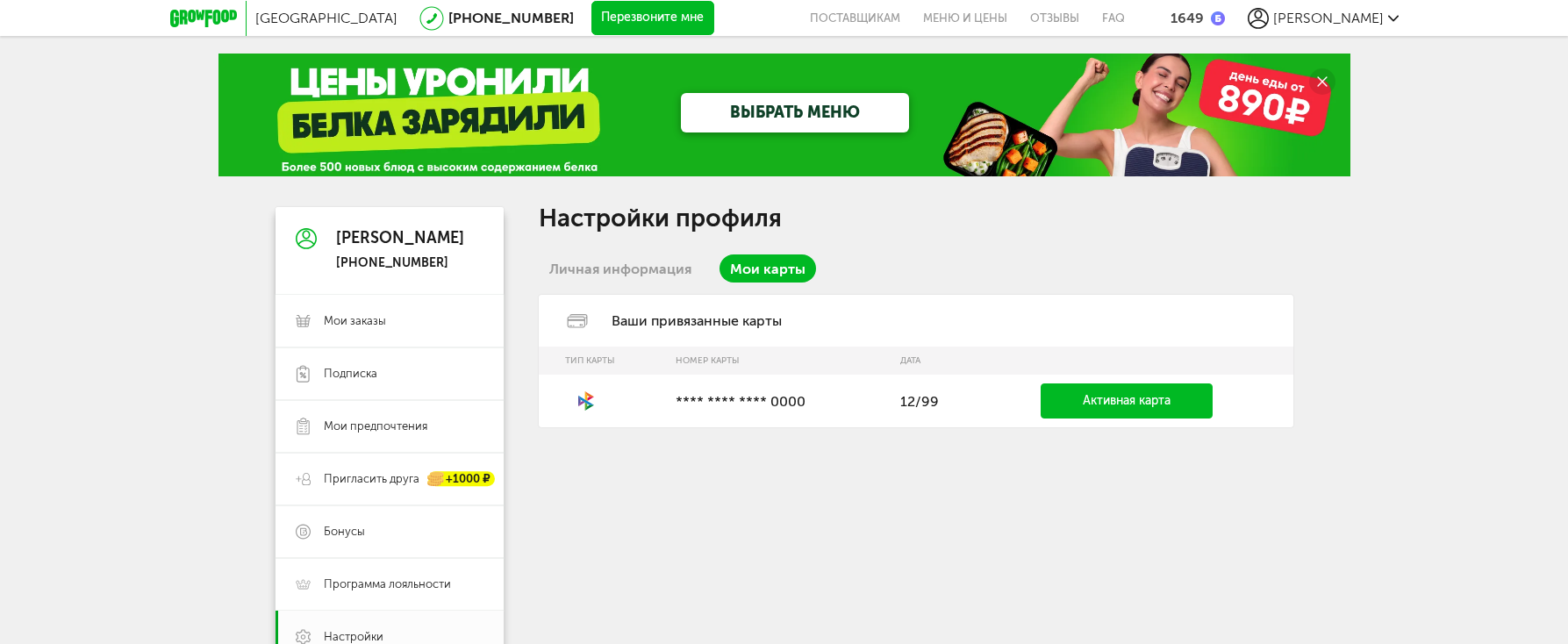
click at [733, 326] on div "Ваши привязанные карты" at bounding box center [916, 320] width 755 height 51
click at [598, 338] on div "Ваши привязанные карты" at bounding box center [916, 320] width 755 height 51
click at [592, 404] on icon at bounding box center [586, 401] width 16 height 9
click at [756, 402] on p "**** **** **** 0000" at bounding box center [778, 402] width 207 height 17
click at [923, 408] on td "12/99" at bounding box center [935, 401] width 86 height 52
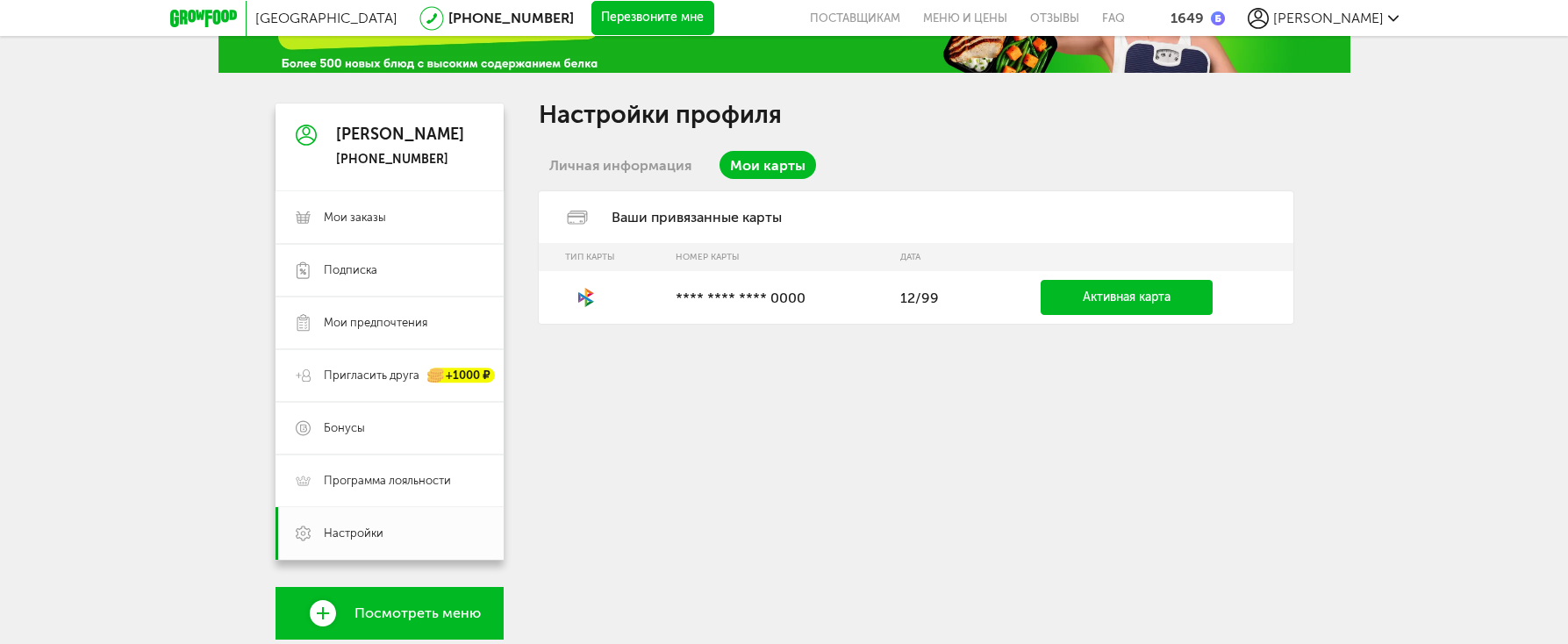
scroll to position [88, 0]
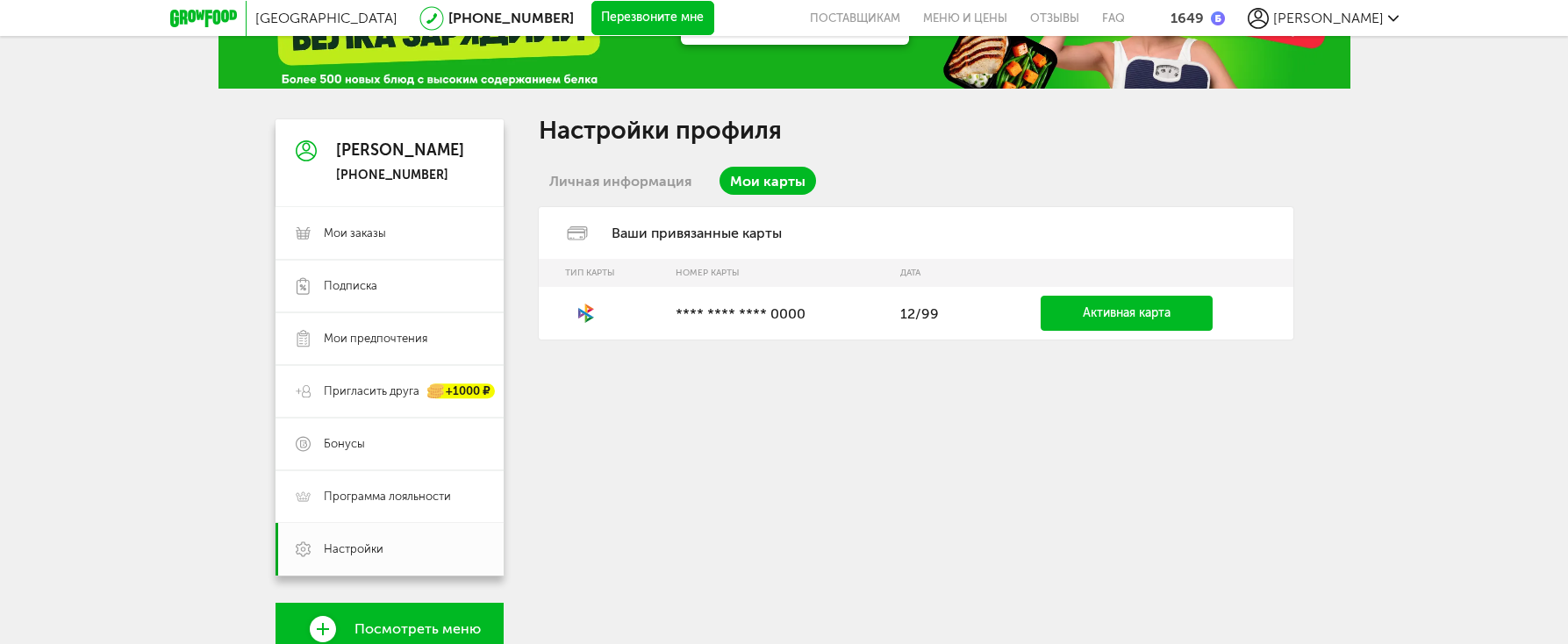
click at [1347, 22] on span "[PERSON_NAME]" at bounding box center [1328, 18] width 110 height 17
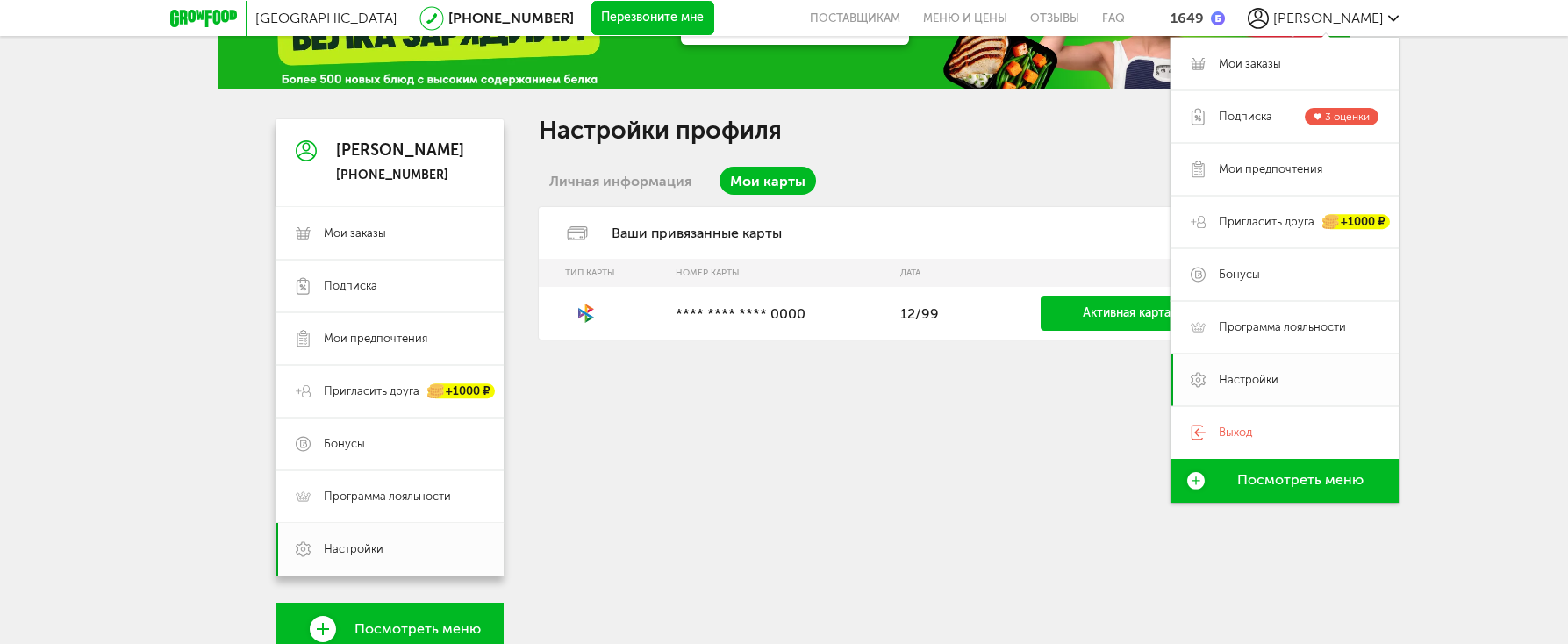
click at [1226, 381] on span "Настройки" at bounding box center [1249, 380] width 60 height 16
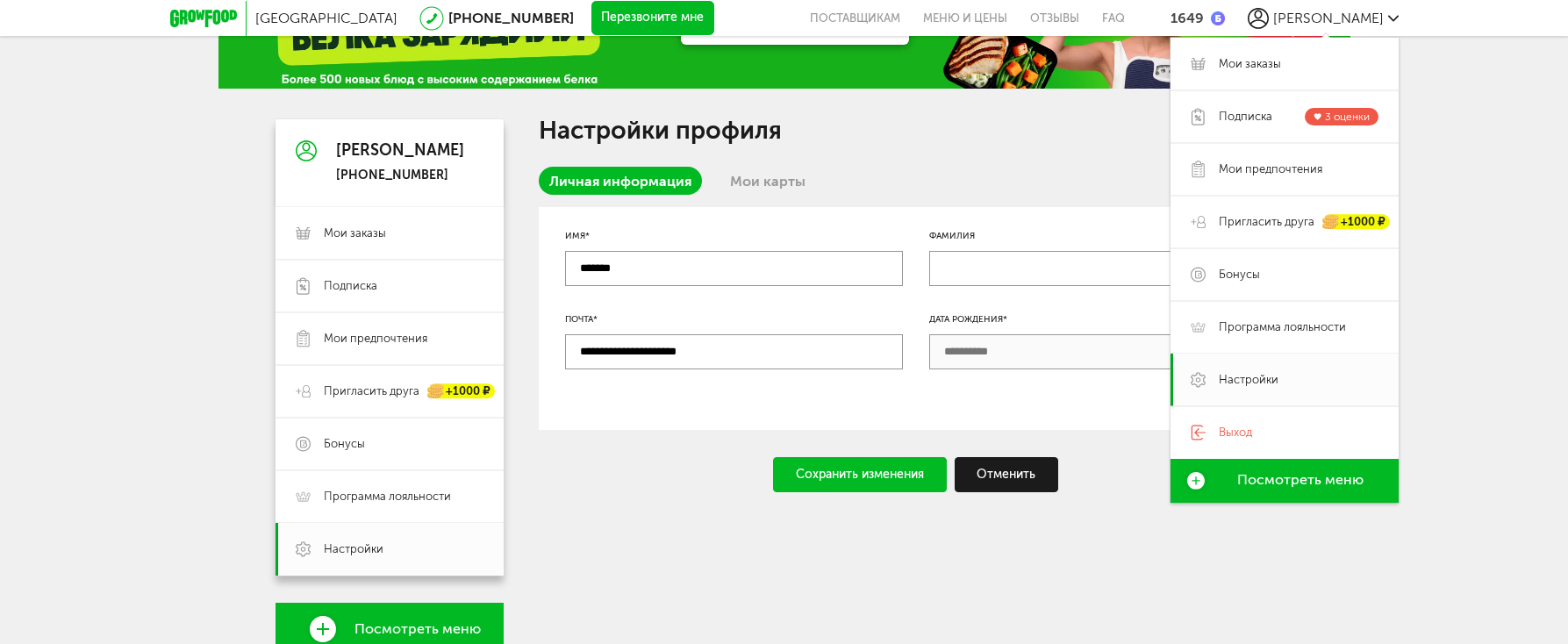
click at [658, 402] on div at bounding box center [733, 402] width 338 height 12
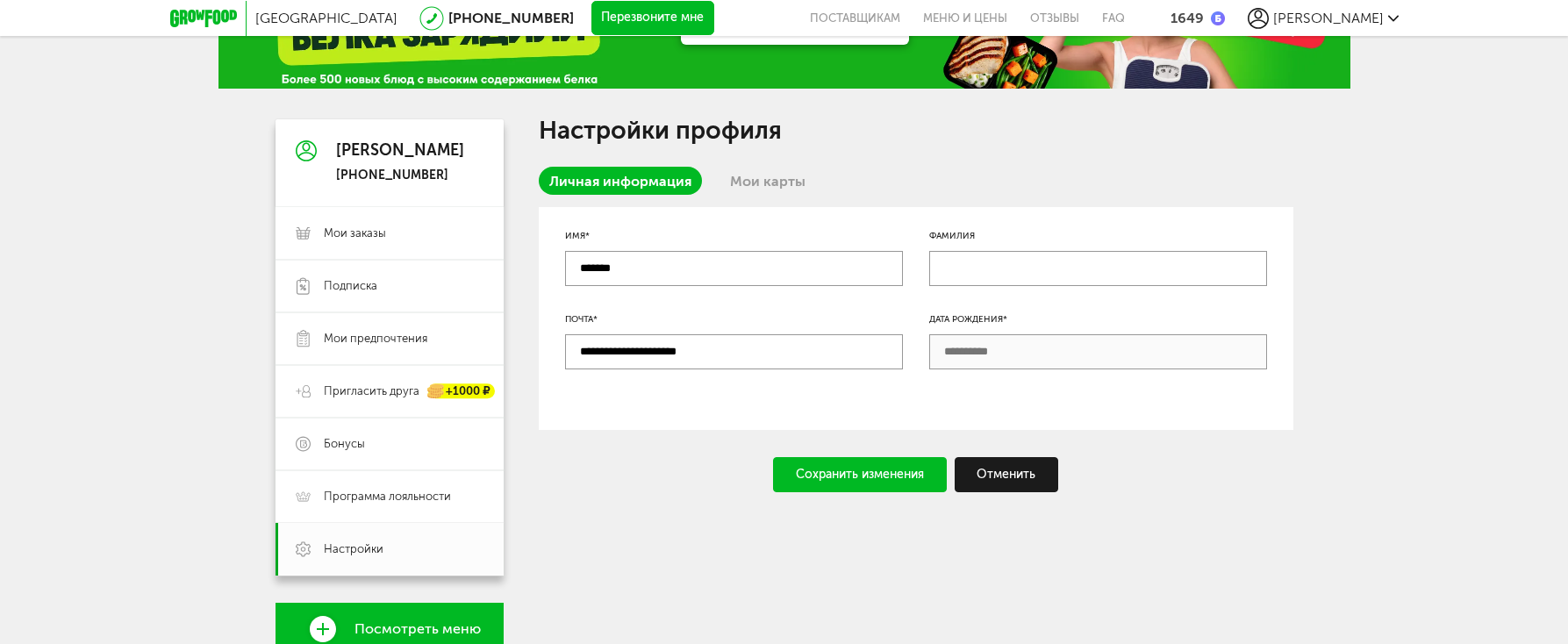
click at [787, 186] on link "Мои карты" at bounding box center [767, 181] width 96 height 28
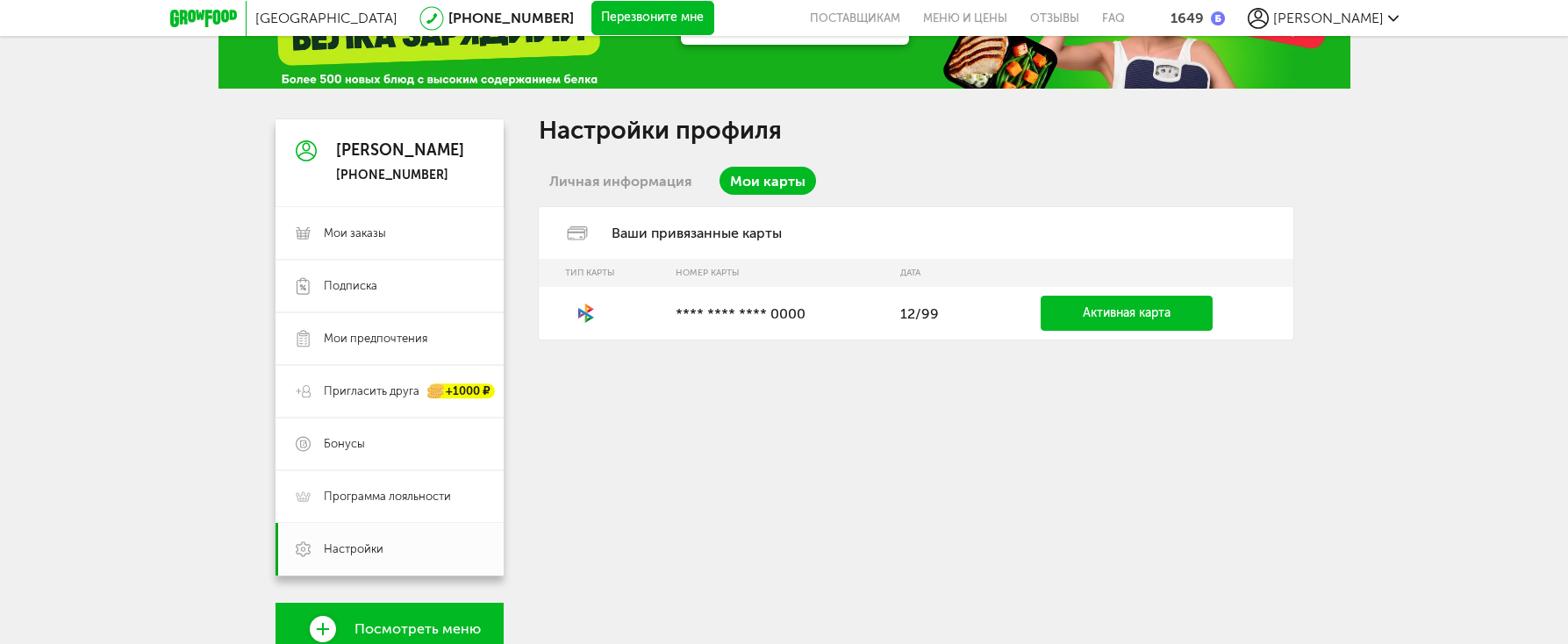
click at [674, 182] on link "Личная информация" at bounding box center [620, 181] width 163 height 28
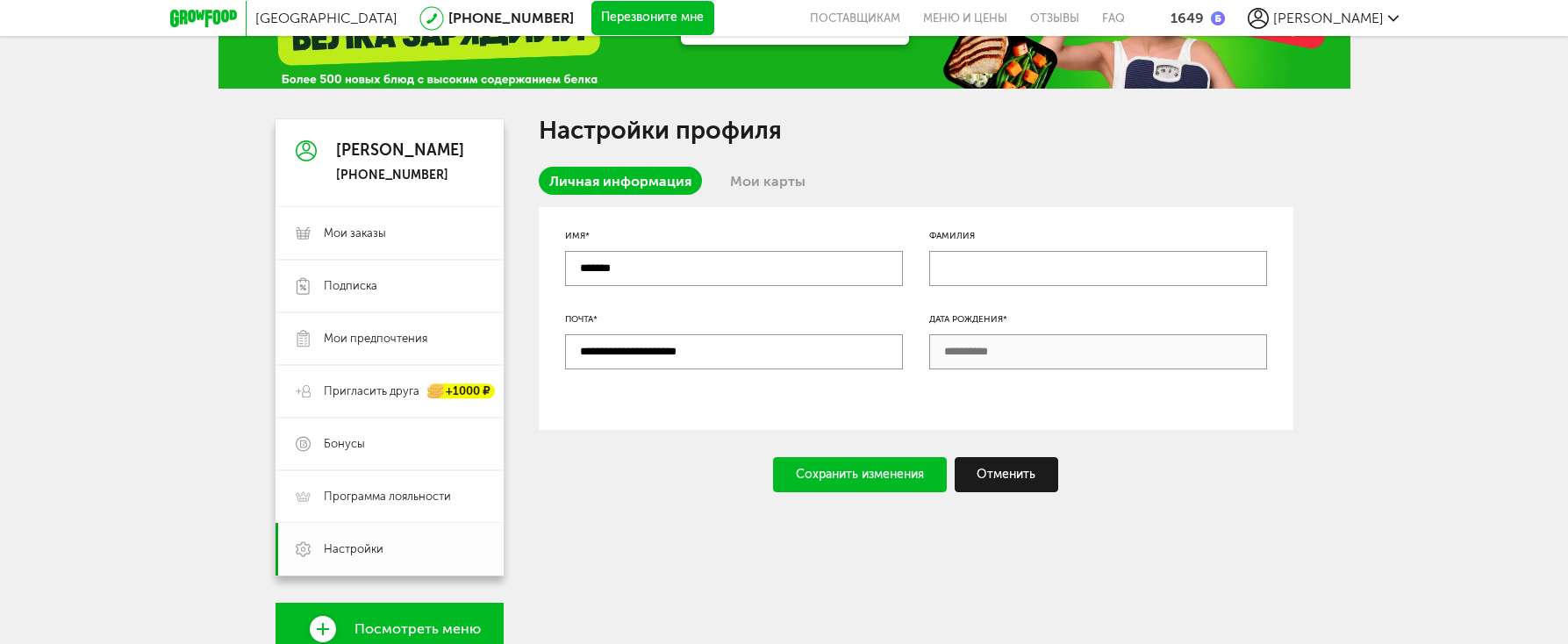
click at [953, 256] on input "text" at bounding box center [1097, 269] width 338 height 36
click at [383, 242] on link "Мои заказы" at bounding box center [389, 233] width 228 height 52
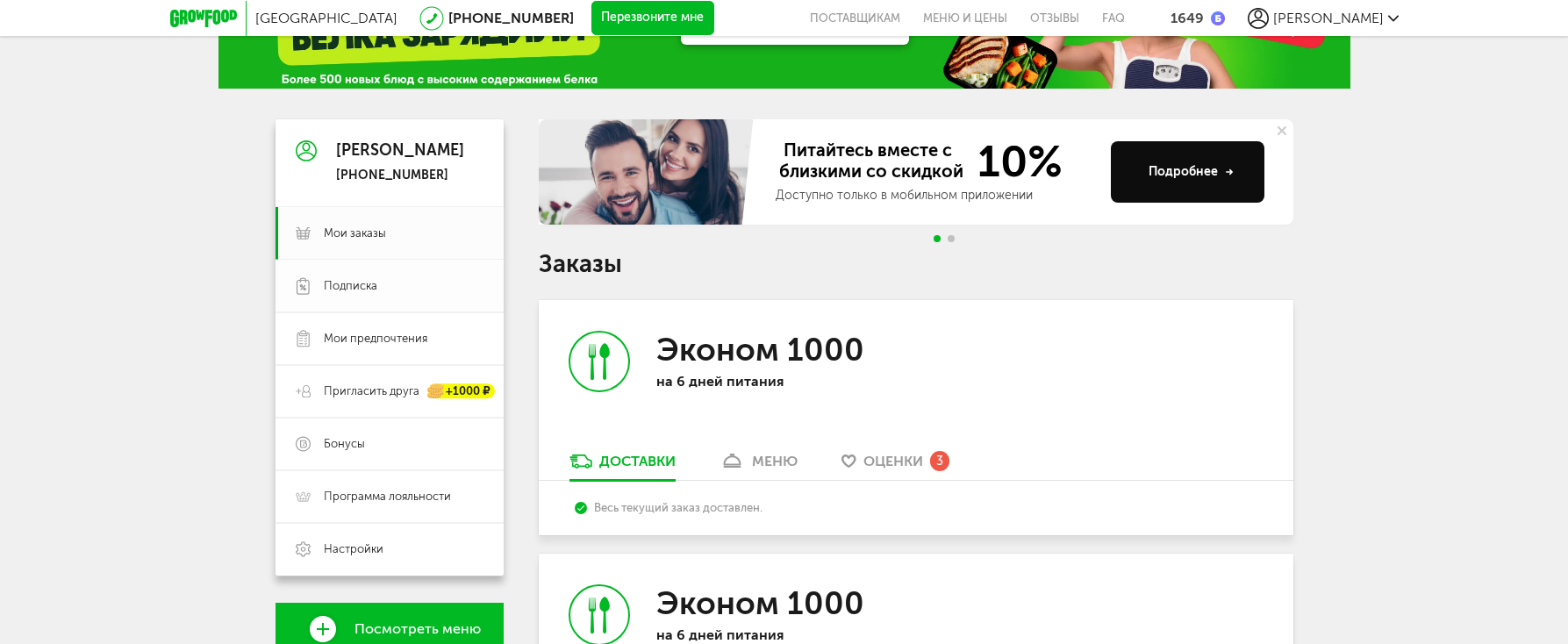
click at [363, 291] on span "Подписка" at bounding box center [350, 285] width 53 height 16
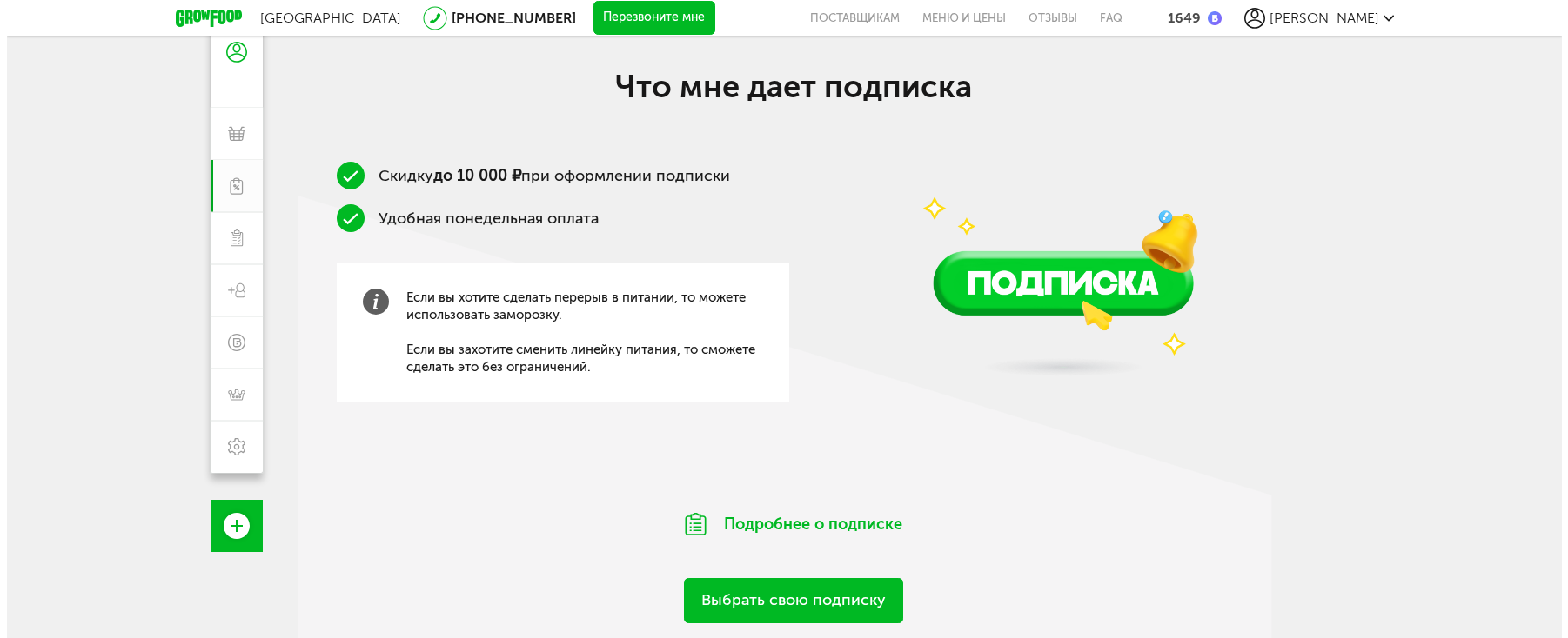
scroll to position [261, 0]
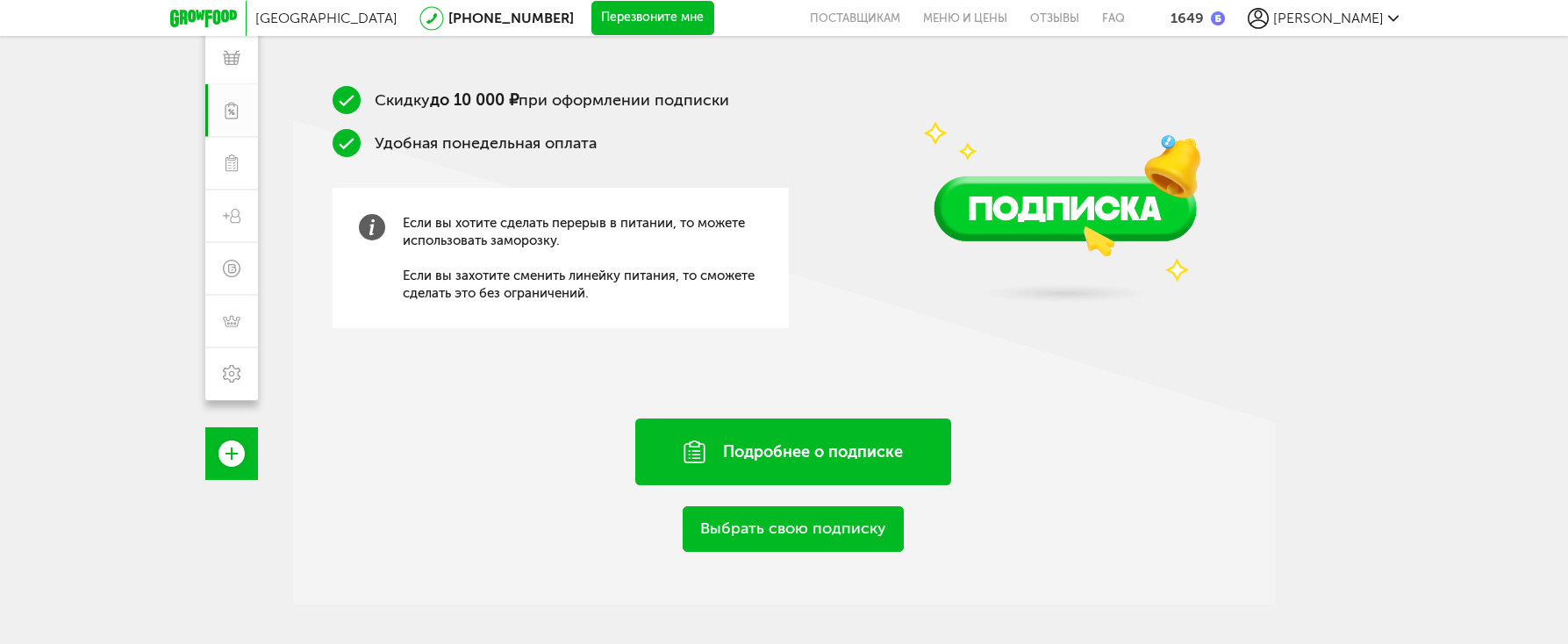
click at [777, 453] on div "Подробнее о подписке" at bounding box center [793, 451] width 316 height 66
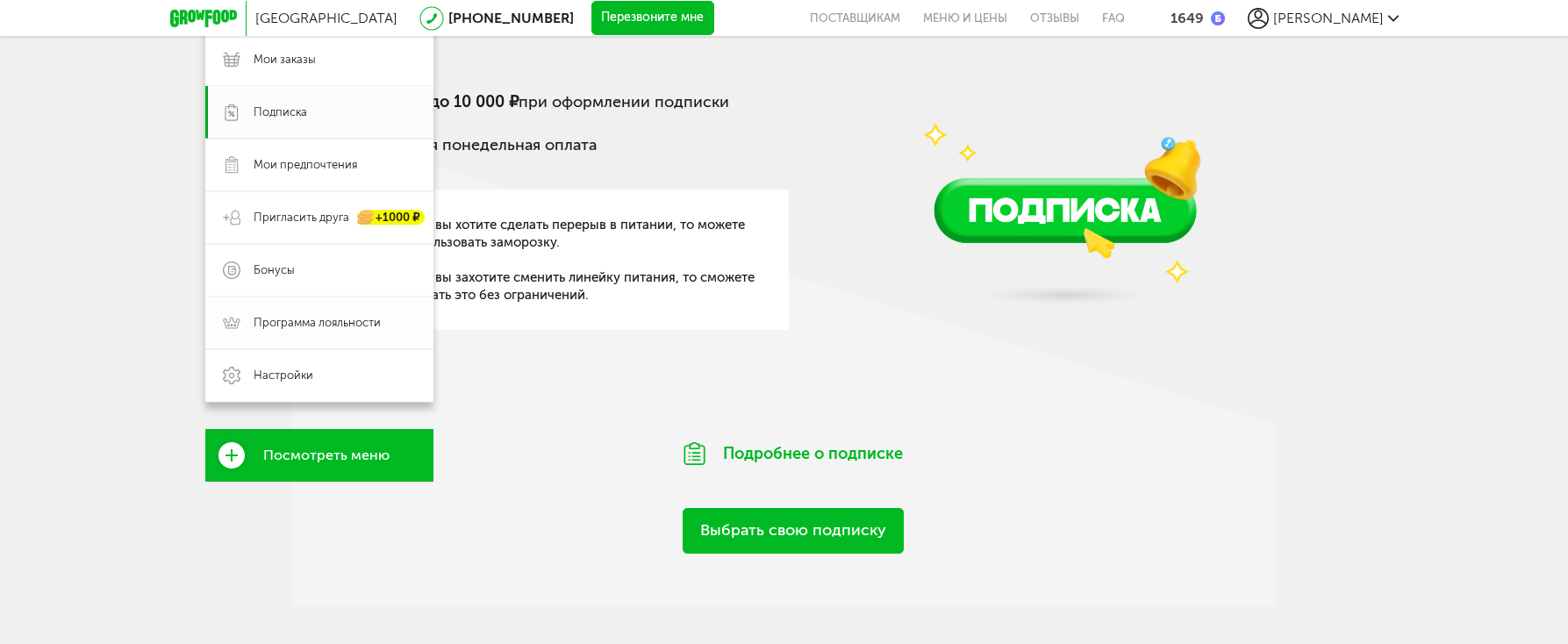
scroll to position [263, 0]
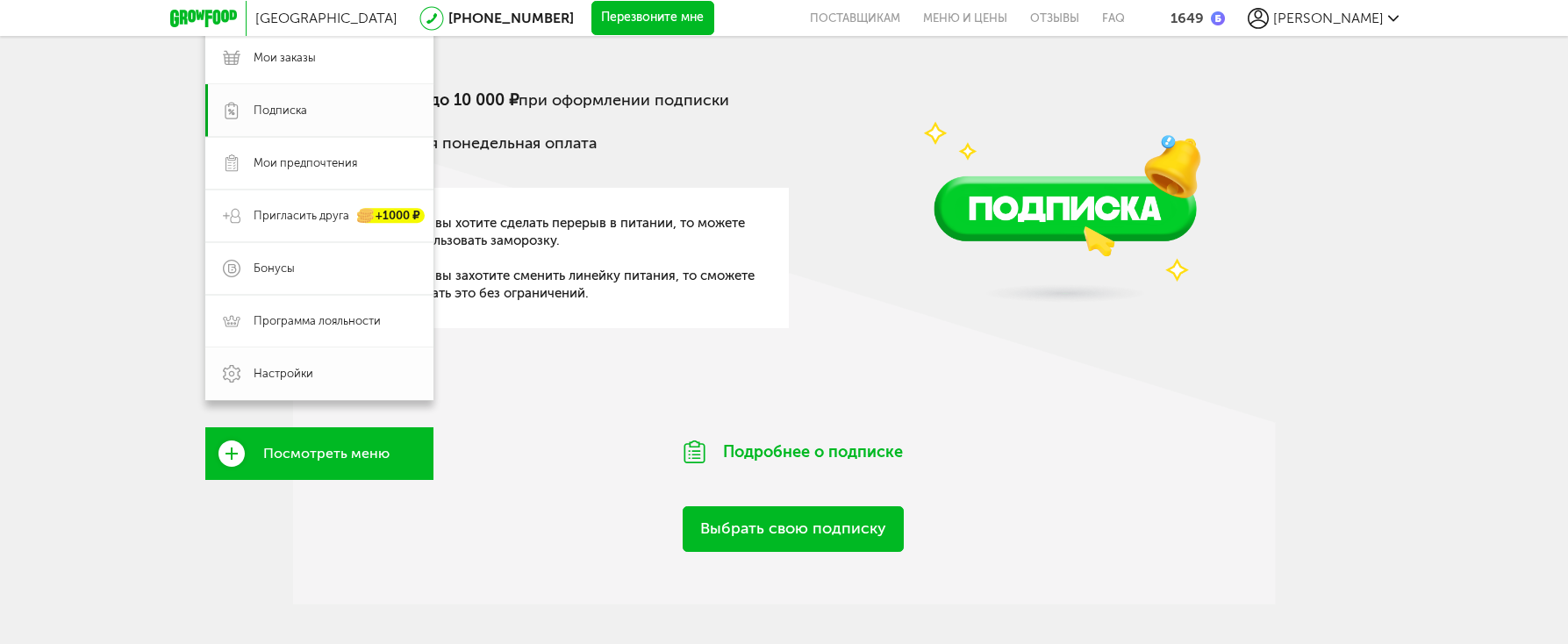
click at [305, 374] on span "Настройки" at bounding box center [283, 373] width 60 height 16
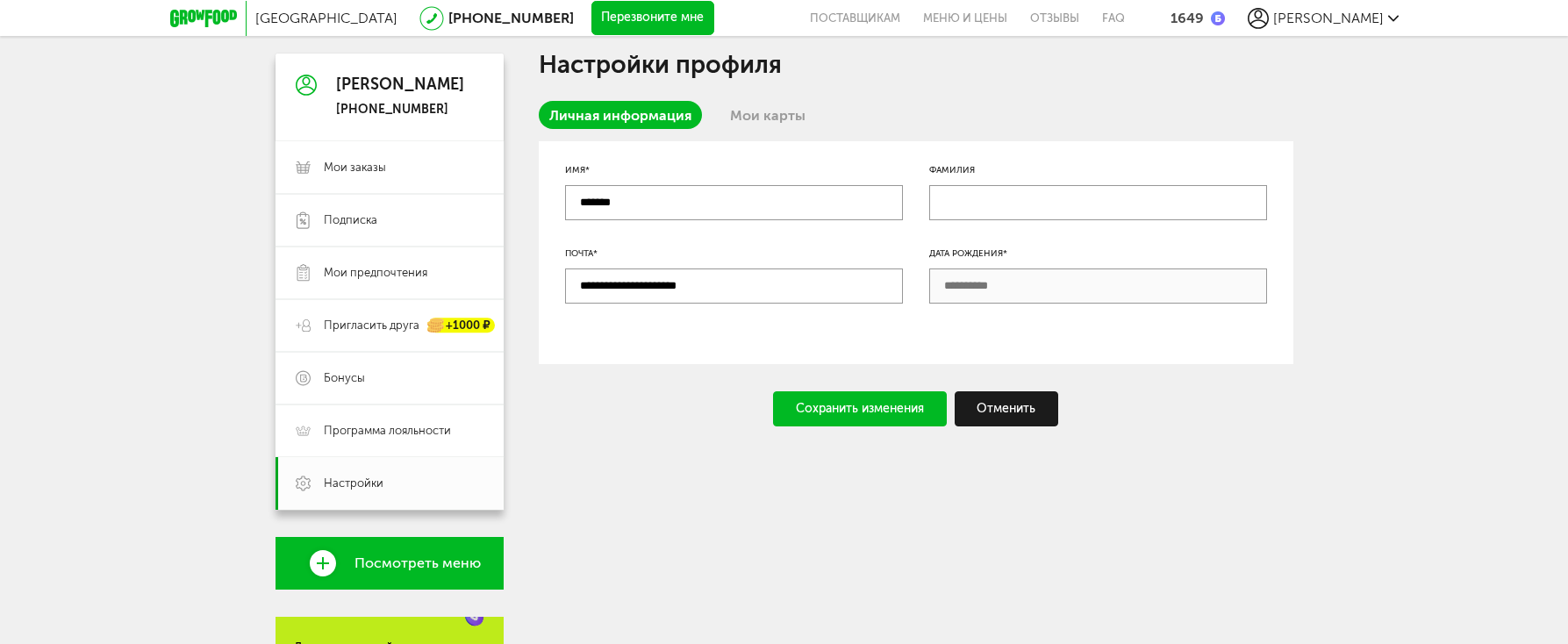
scroll to position [58, 0]
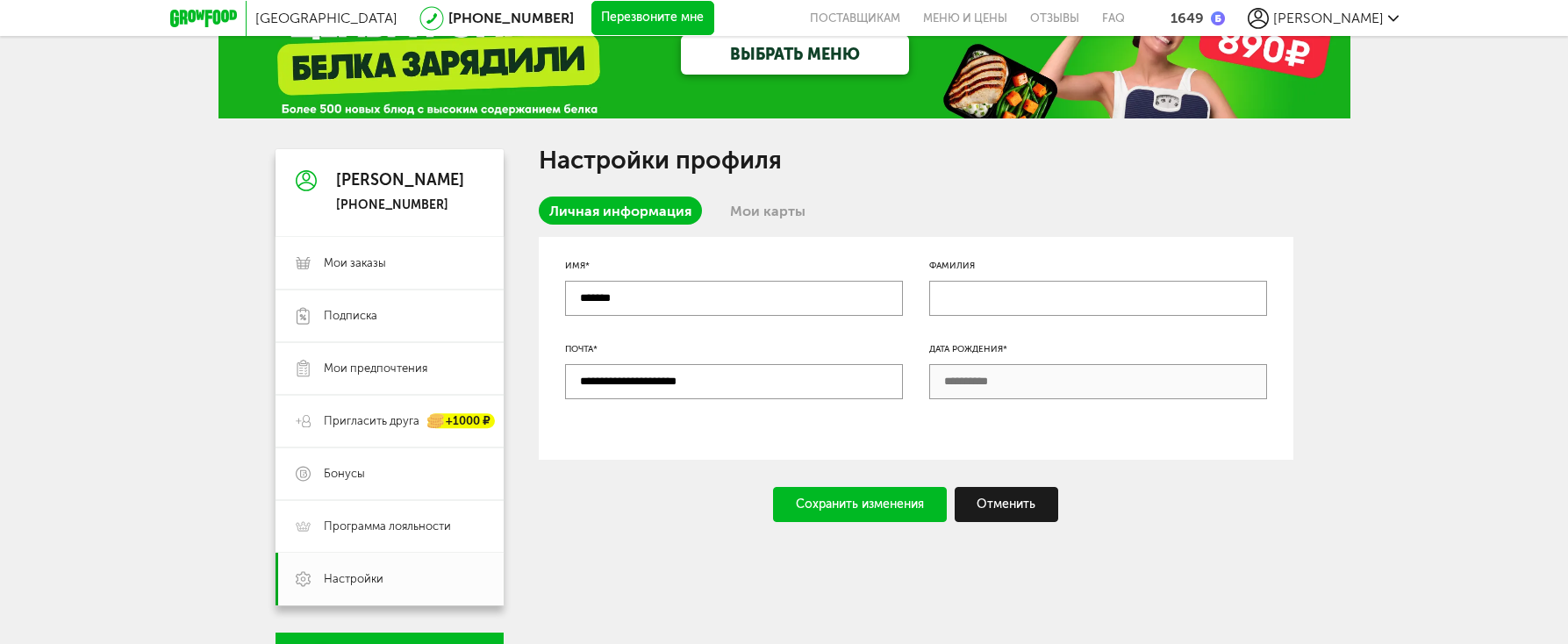
click at [734, 212] on link "Мои карты" at bounding box center [767, 211] width 96 height 28
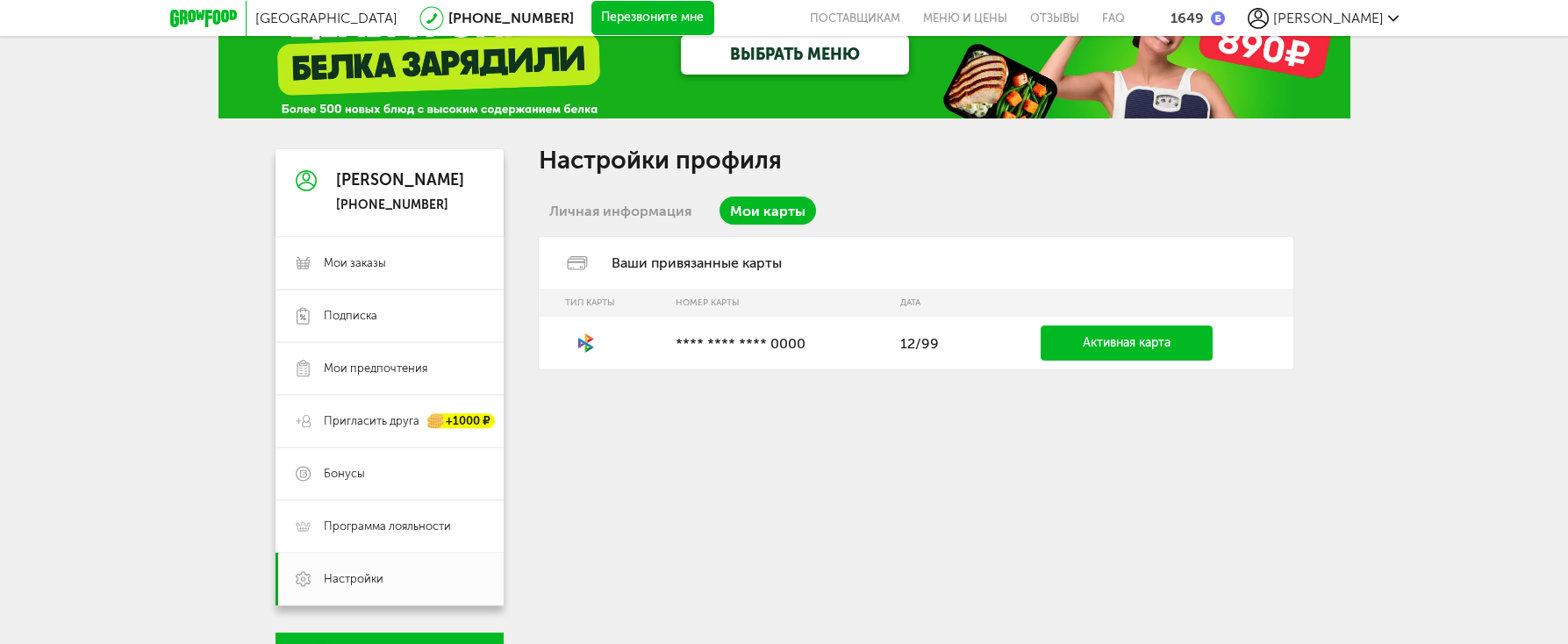
click at [1113, 341] on link "Активная карта" at bounding box center [1126, 344] width 172 height 36
click at [1373, 15] on span "Татьяна" at bounding box center [1328, 18] width 110 height 17
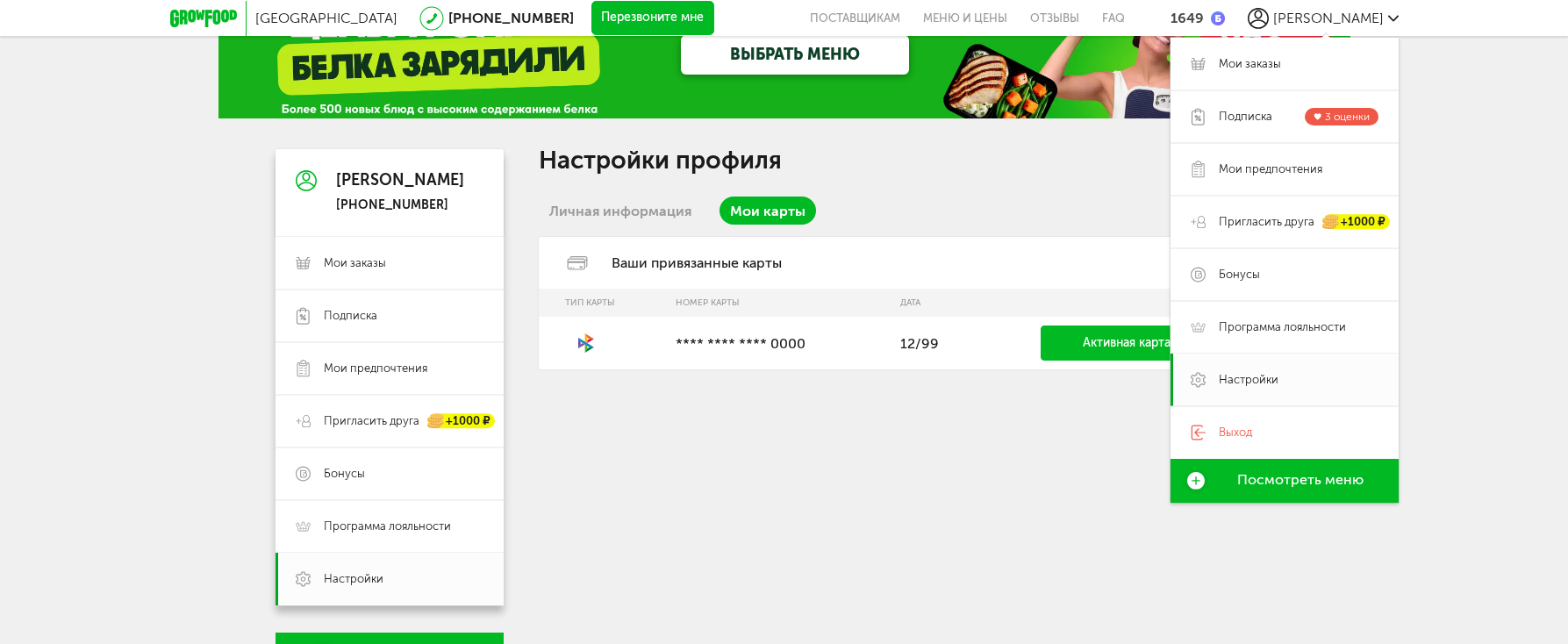
click at [1240, 441] on link "Выход" at bounding box center [1285, 432] width 228 height 52
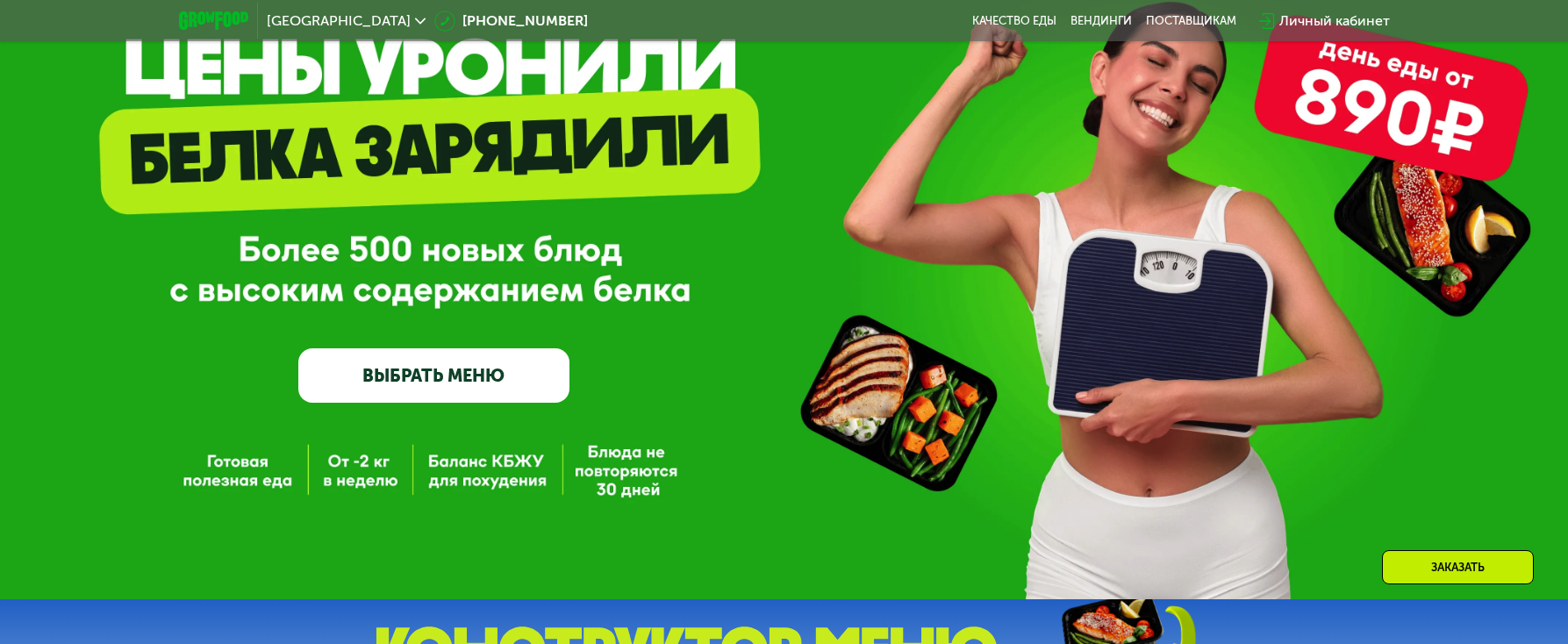
scroll to position [176, 0]
